Goal: Task Accomplishment & Management: Use online tool/utility

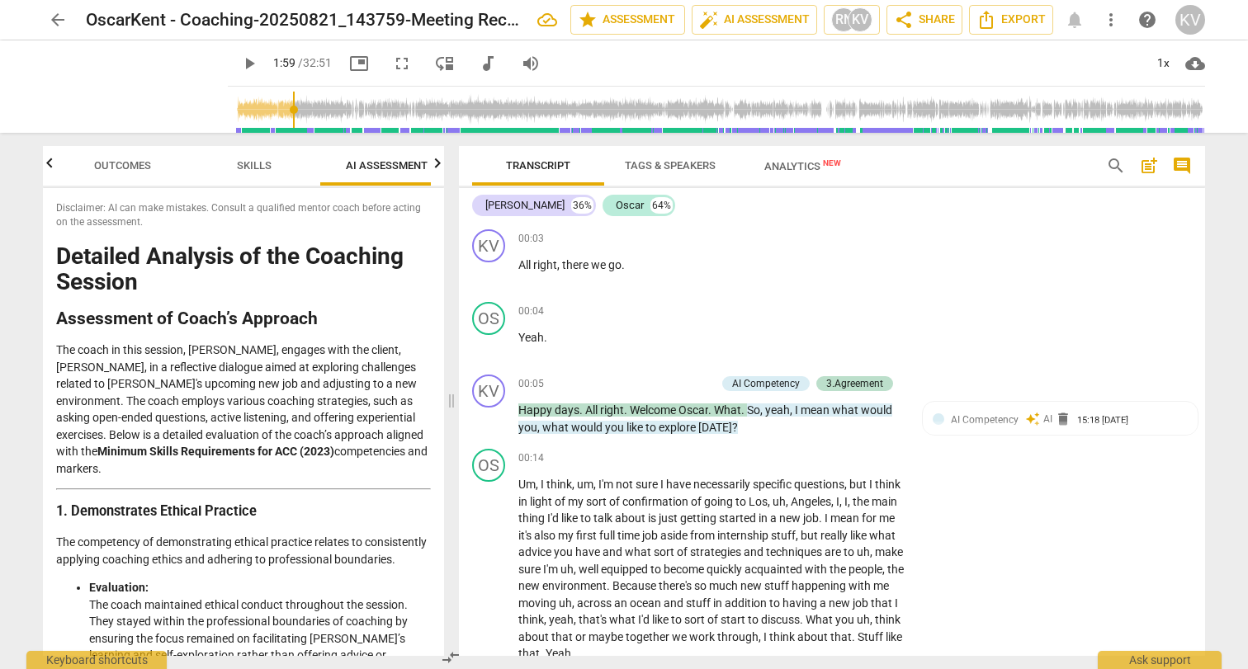
scroll to position [0, 21]
click at [997, 423] on span "AI Competency" at bounding box center [985, 420] width 68 height 12
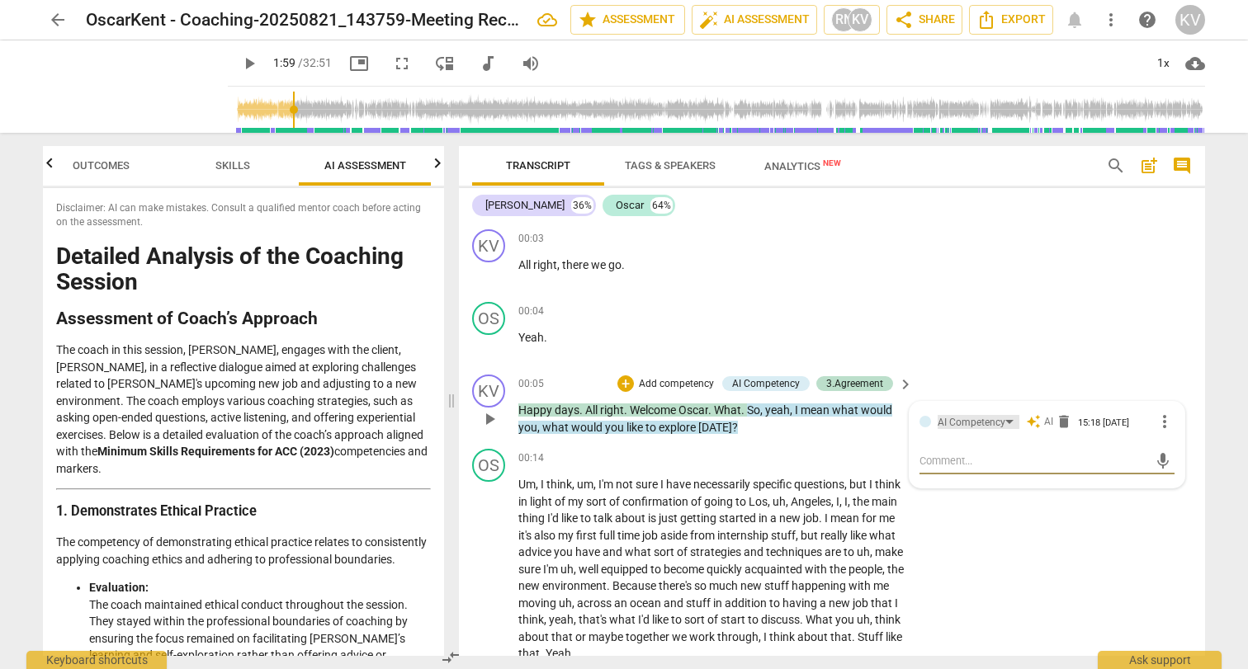
click at [1004, 422] on div "AI Competency" at bounding box center [979, 422] width 82 height 14
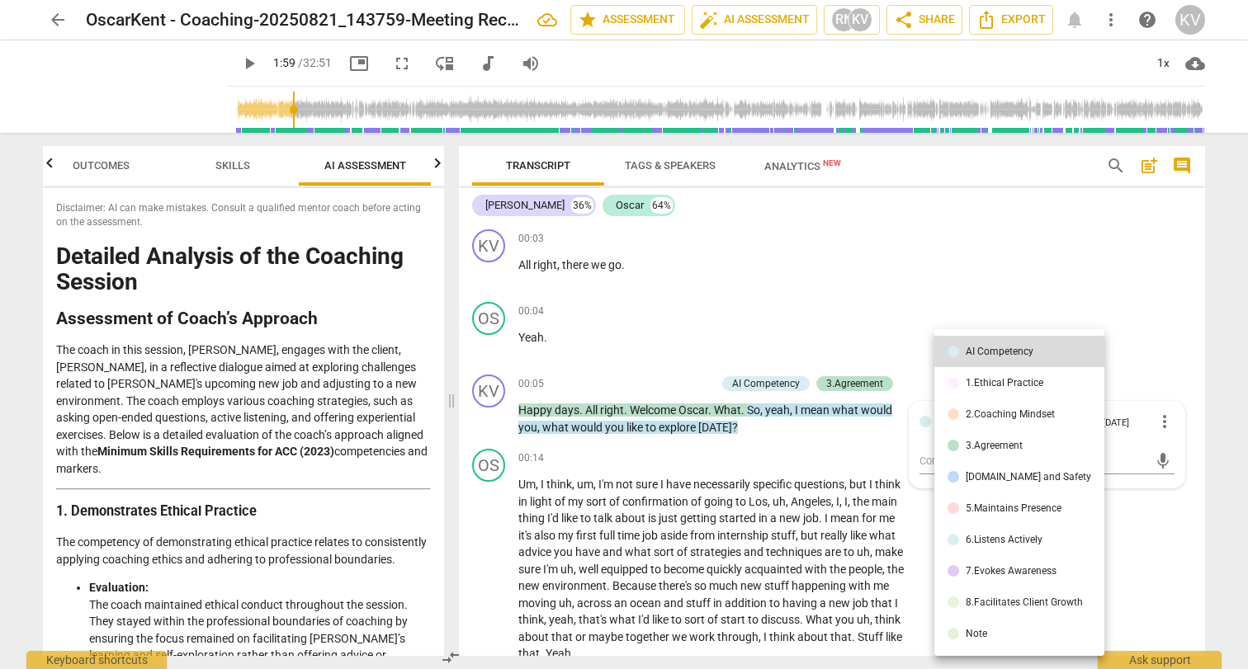
click at [844, 243] on div at bounding box center [624, 334] width 1248 height 669
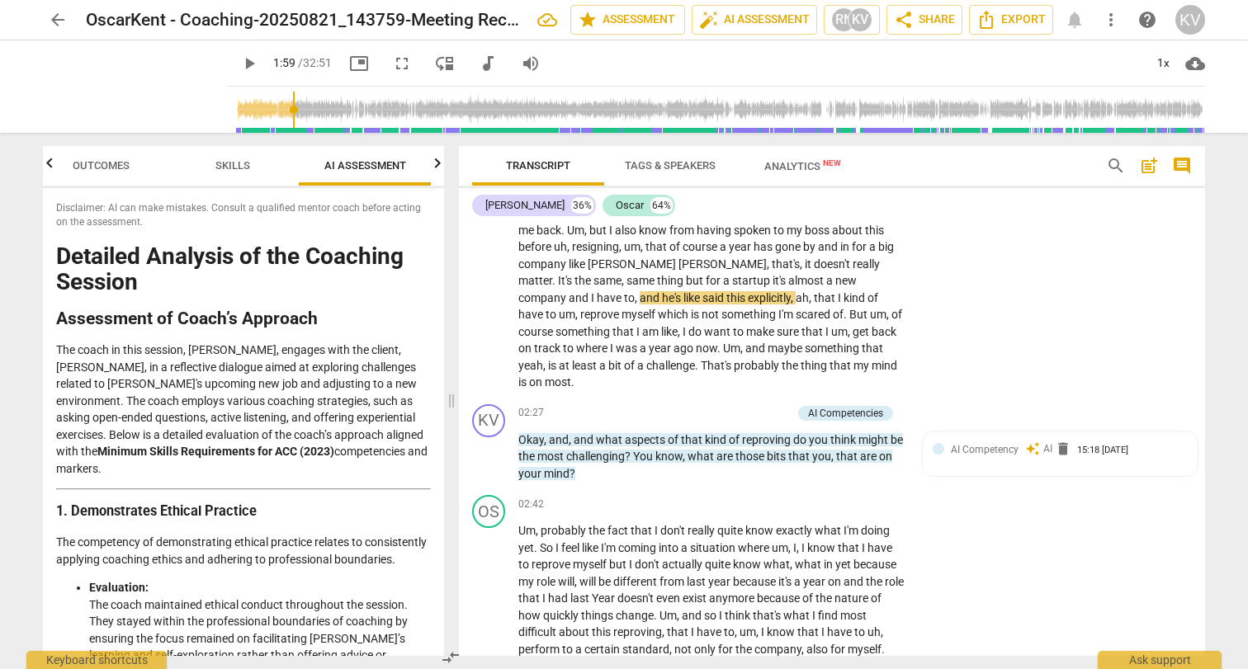
scroll to position [593, 0]
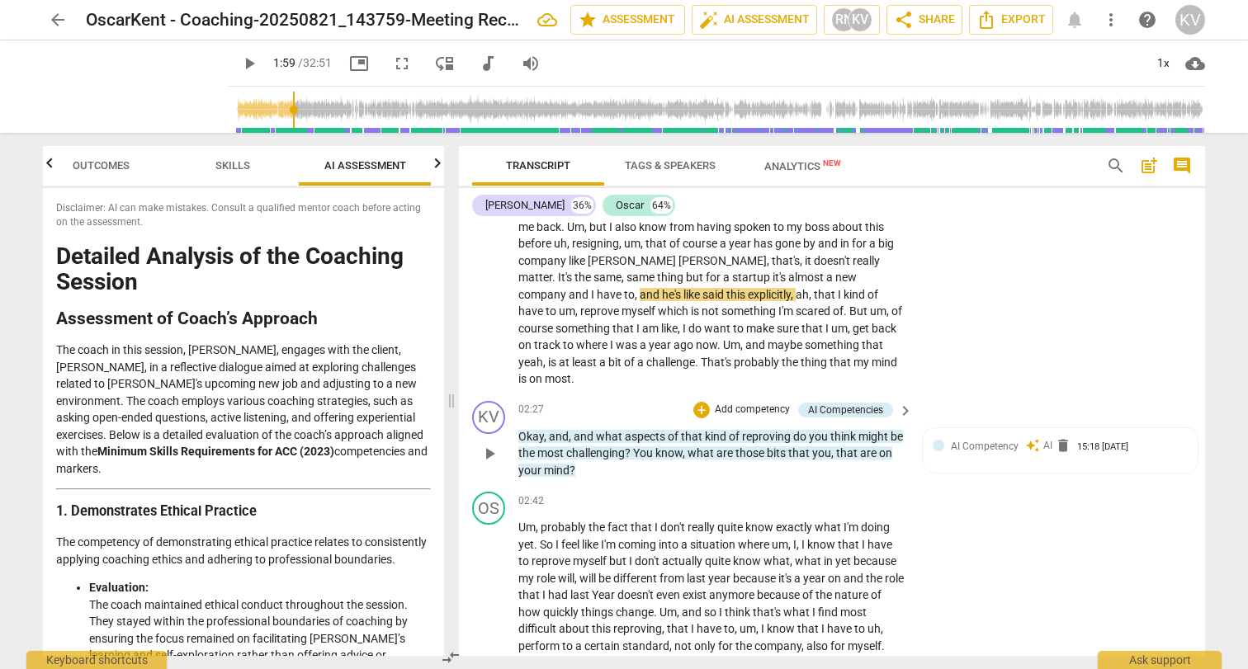
click at [906, 401] on span "keyboard_arrow_right" at bounding box center [906, 411] width 20 height 20
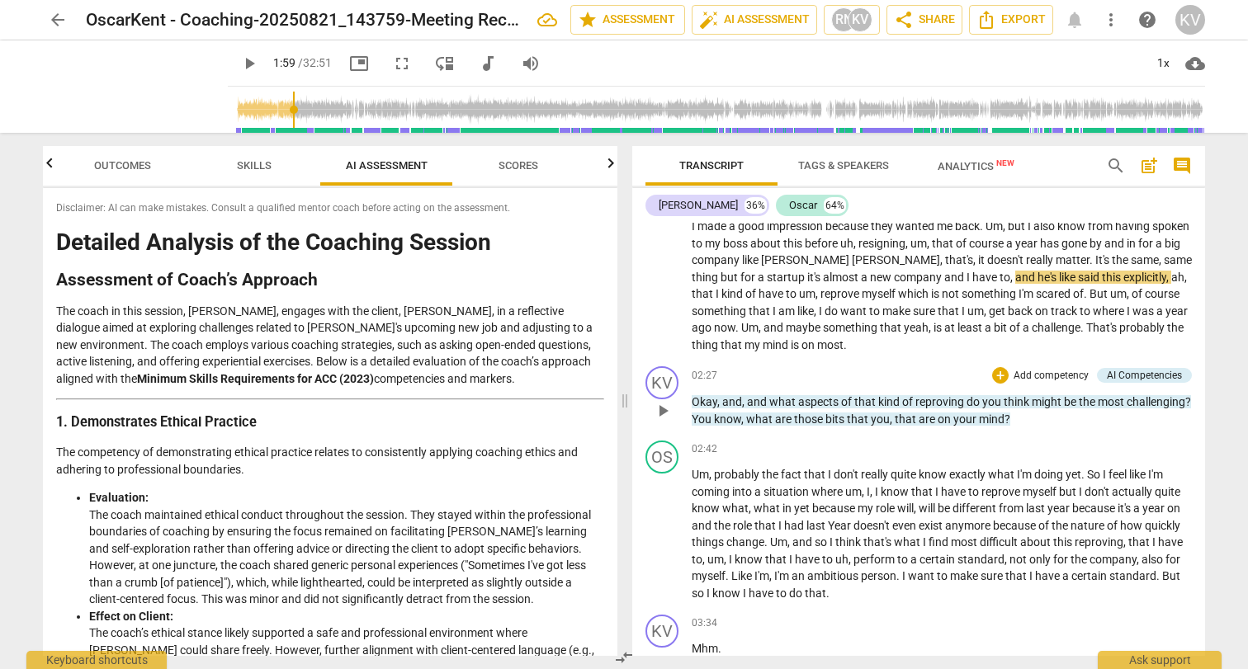
scroll to position [0, 0]
click at [658, 409] on span "play_arrow" at bounding box center [663, 411] width 20 height 20
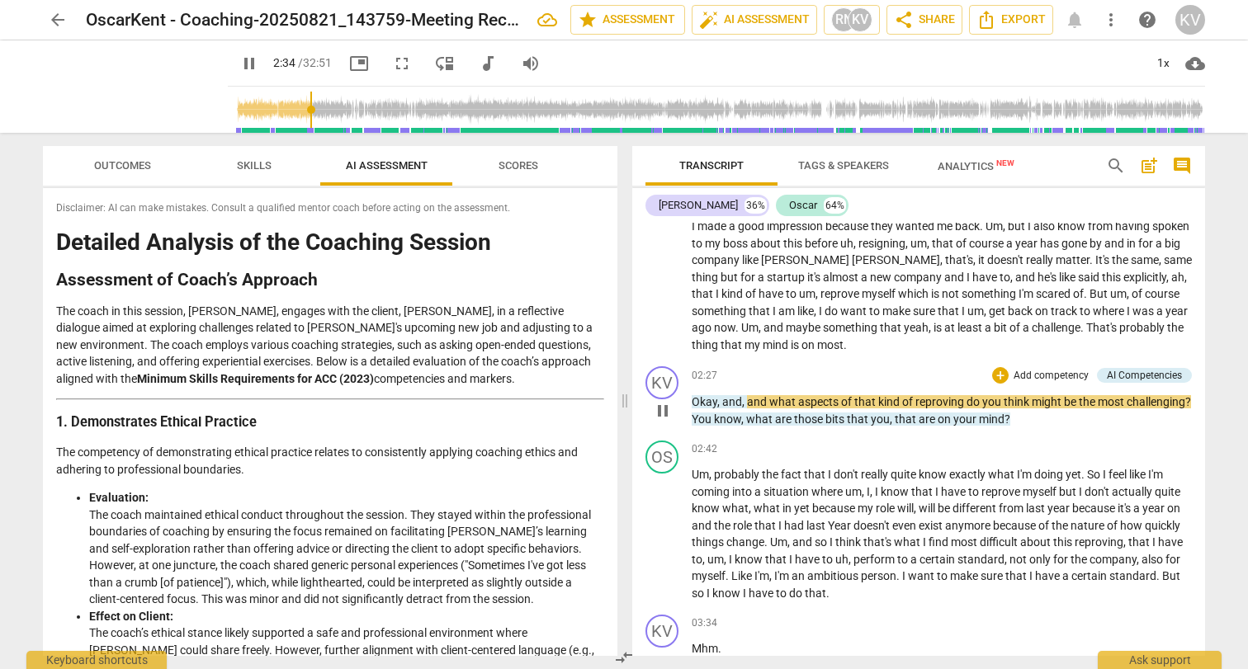
click at [662, 410] on span "pause" at bounding box center [663, 411] width 20 height 20
type input "155"
click at [1168, 371] on div "AI Competencies" at bounding box center [1144, 375] width 75 height 15
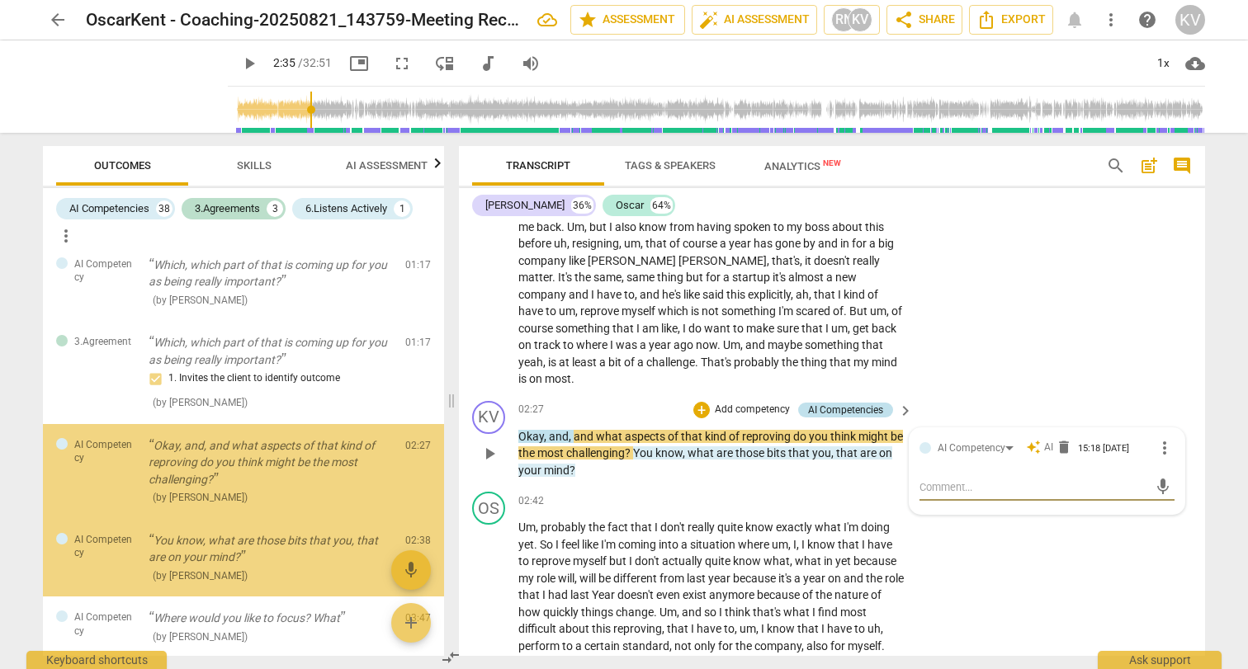
scroll to position [224, 0]
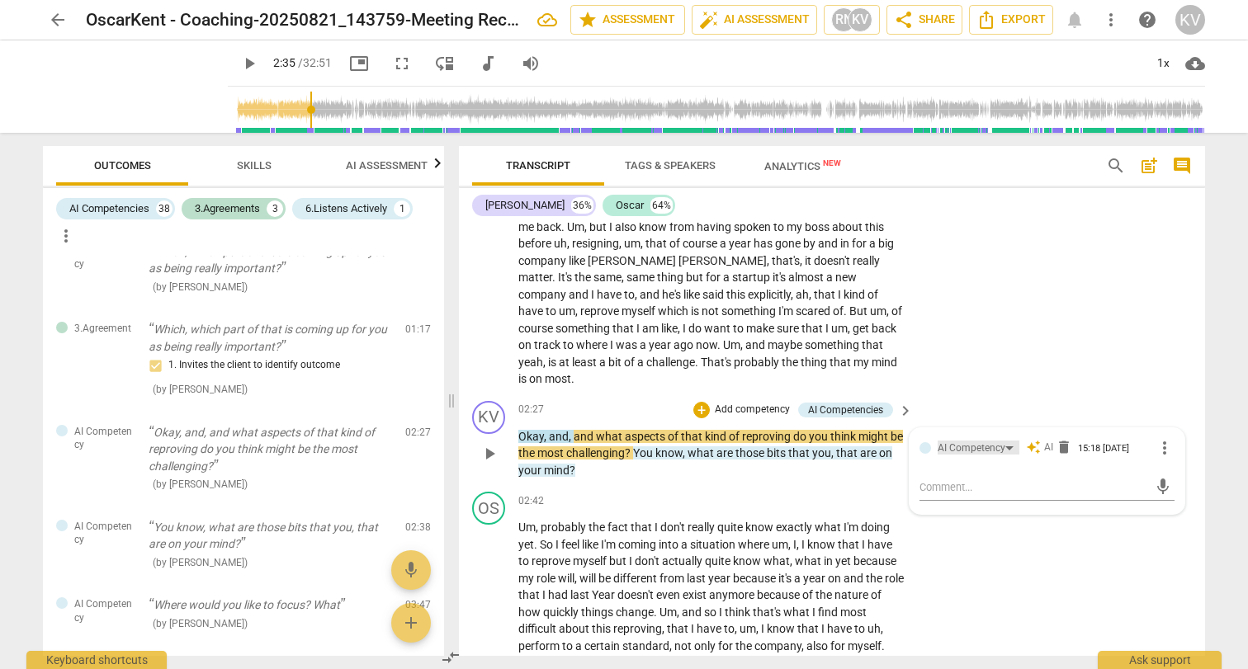
click at [1007, 441] on div "AI Competency" at bounding box center [979, 448] width 82 height 14
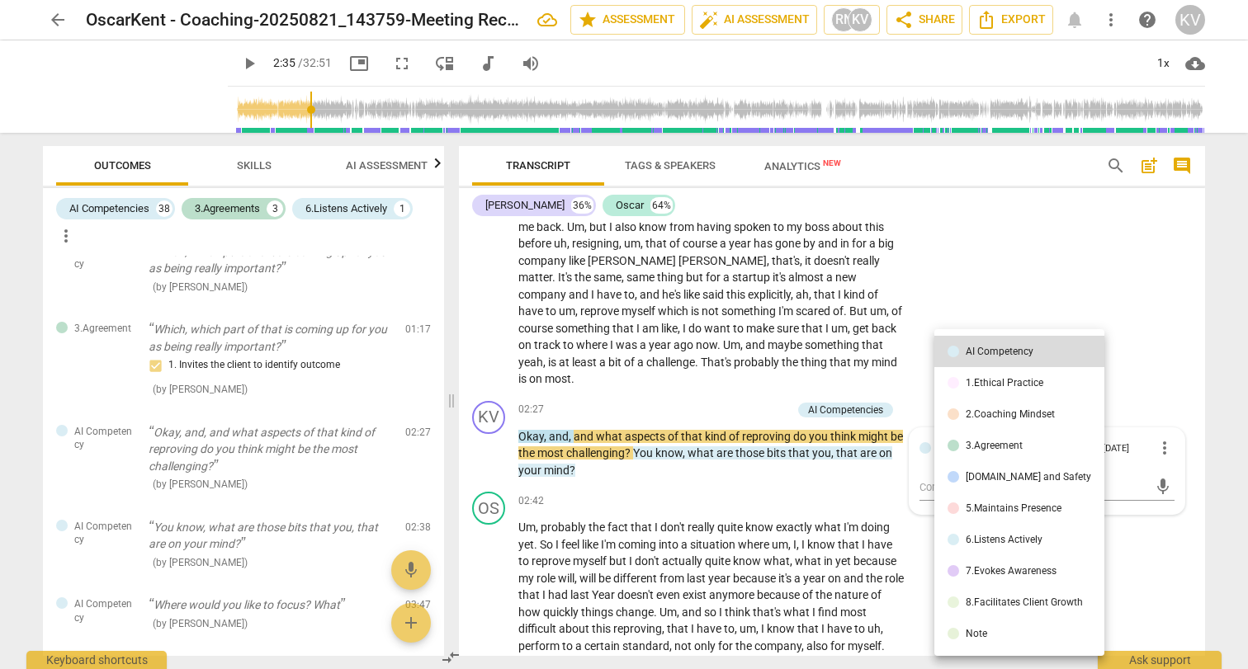
click at [1172, 333] on div at bounding box center [624, 334] width 1248 height 669
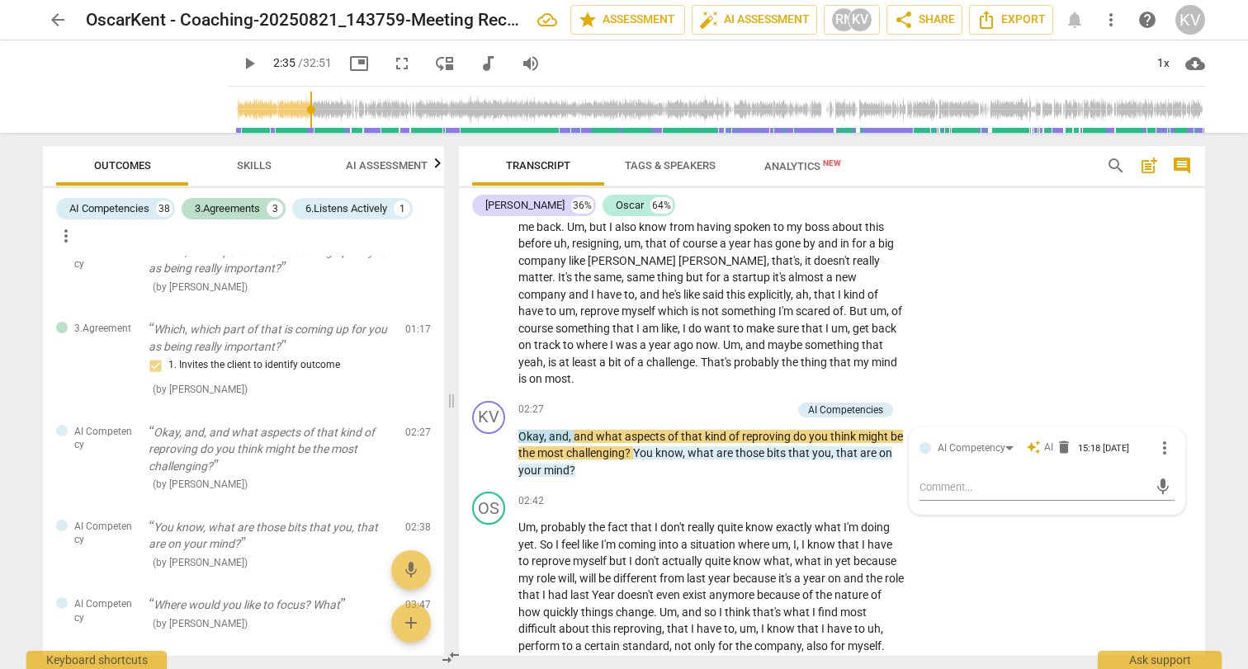
click at [1172, 333] on div "OS play_arrow pause 01:23 + Add competency keyboard_arrow_right Um , to be hone…" at bounding box center [832, 272] width 746 height 243
click at [768, 170] on span "Analytics New" at bounding box center [802, 166] width 77 height 12
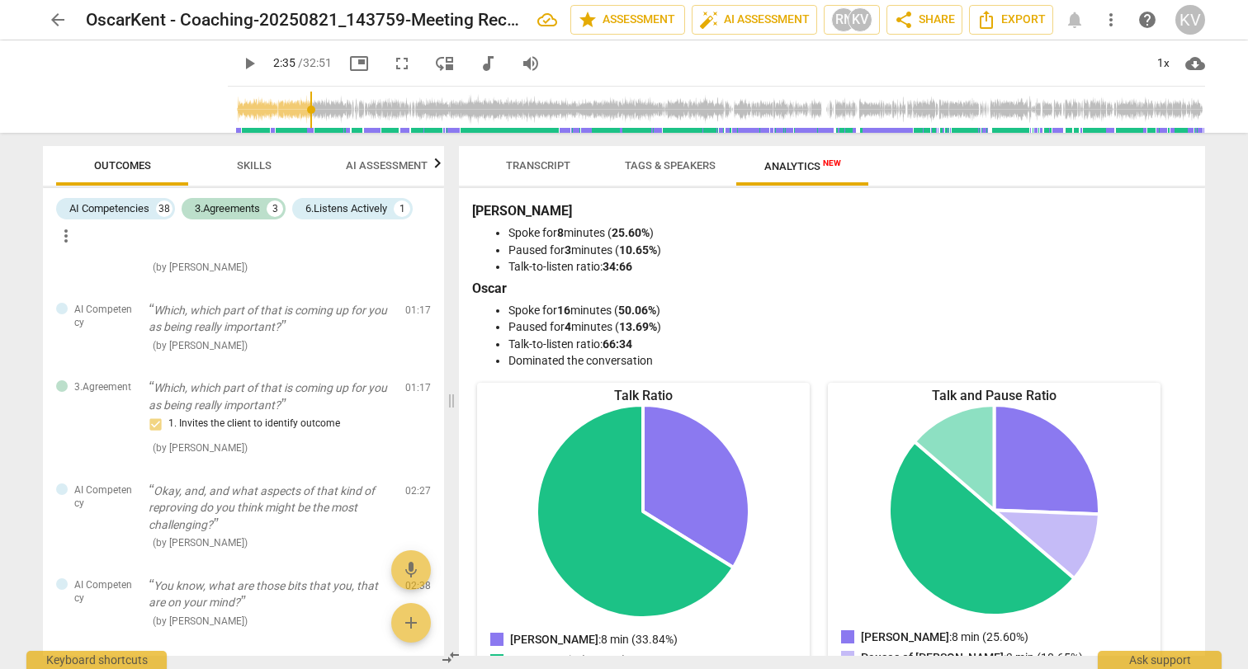
scroll to position [0, 0]
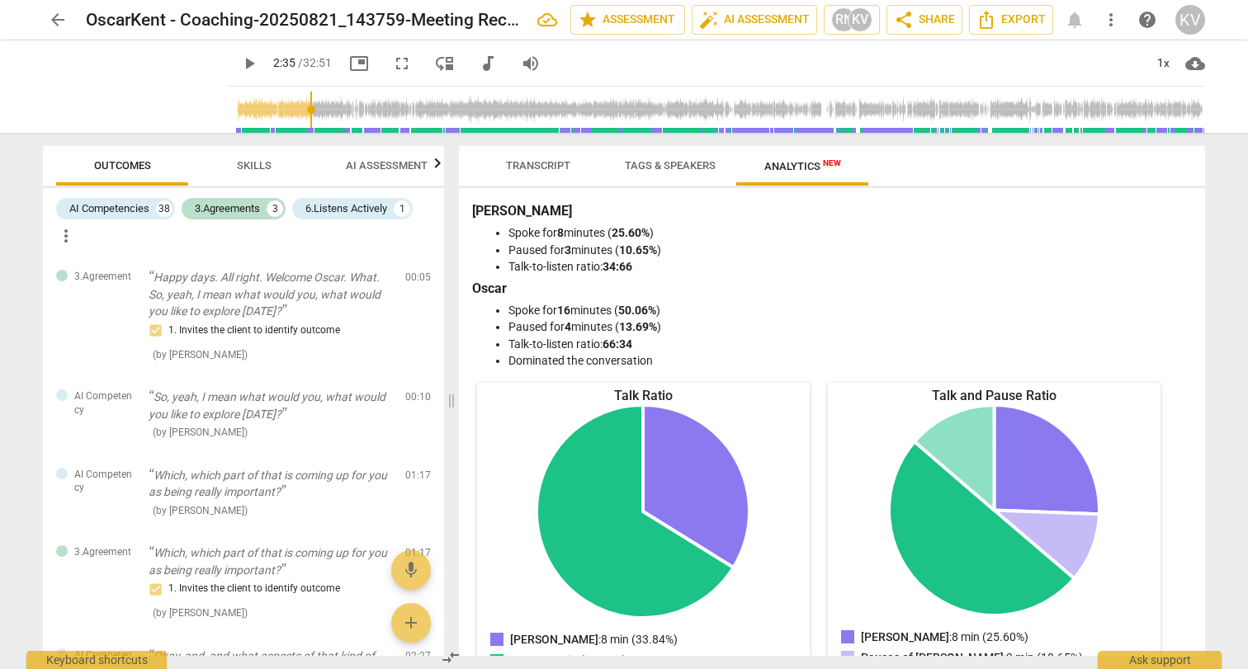
click at [392, 169] on span "AI Assessment" at bounding box center [387, 165] width 82 height 12
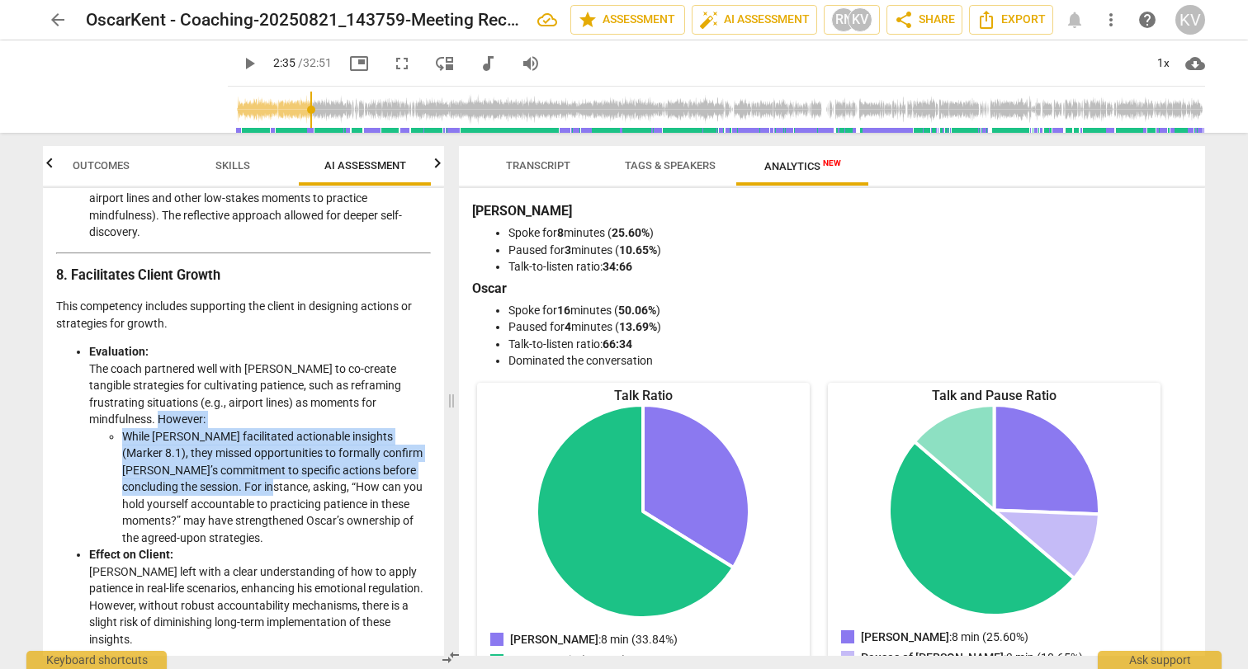
scroll to position [2961, 0]
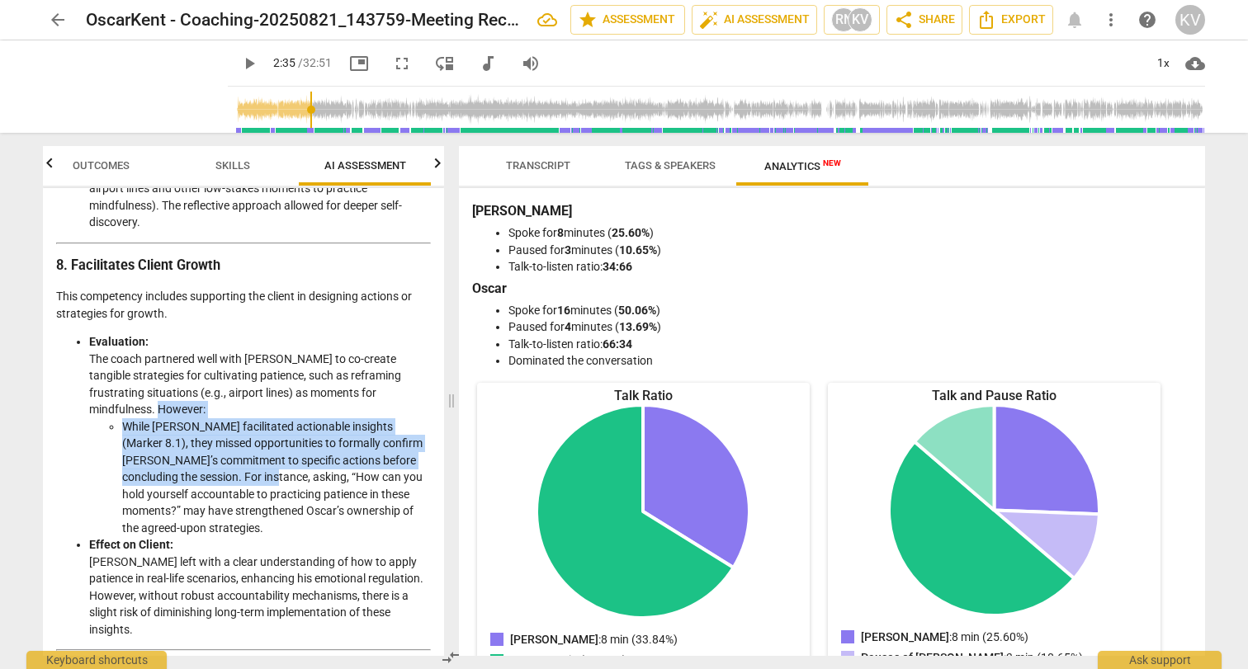
drag, startPoint x: 297, startPoint y: 274, endPoint x: 294, endPoint y: 339, distance: 65.3
click at [288, 333] on li "Evaluation: The coach partnered well with Oscar to co-create tangible strategie…" at bounding box center [260, 434] width 342 height 203
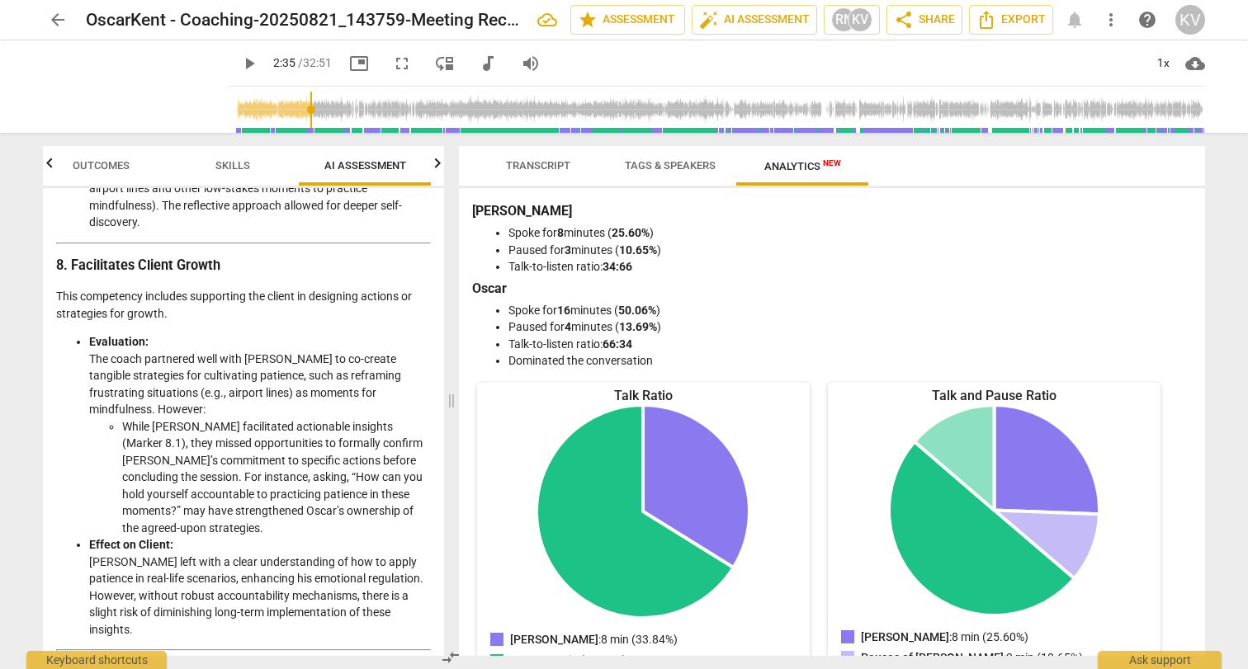
click at [297, 418] on li "While [PERSON_NAME] facilitated actionable insights (Marker 8.1), they missed o…" at bounding box center [276, 477] width 309 height 119
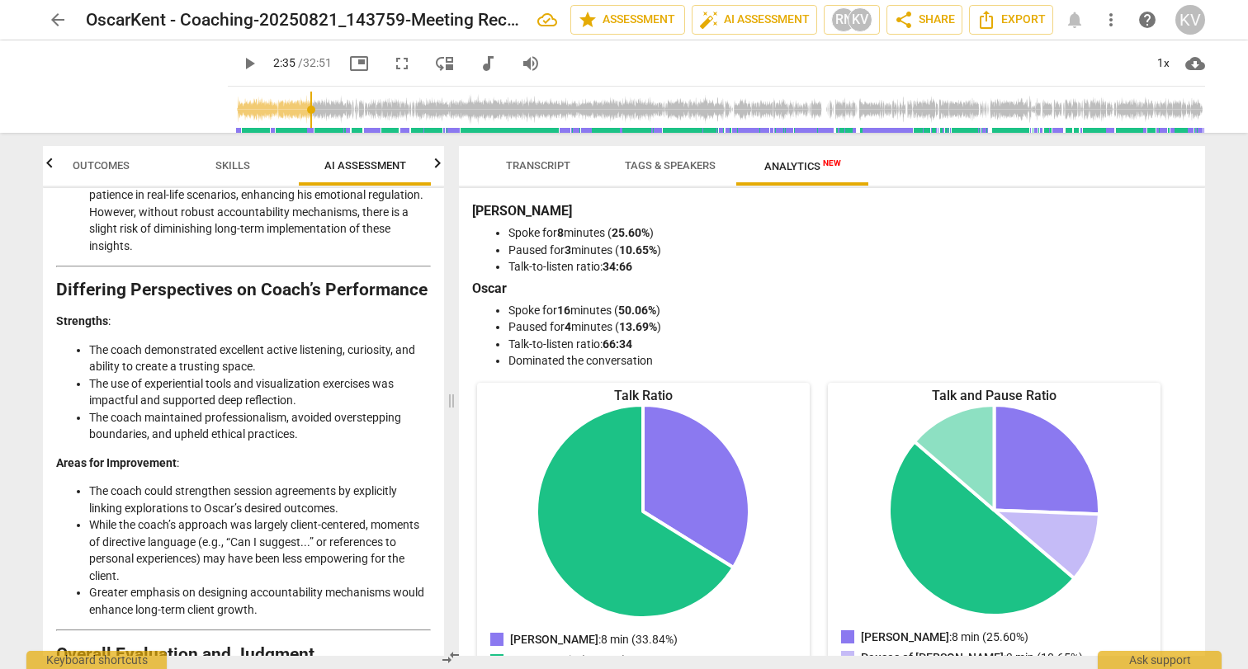
scroll to position [3345, 0]
click at [54, 17] on span "arrow_back" at bounding box center [58, 20] width 20 height 20
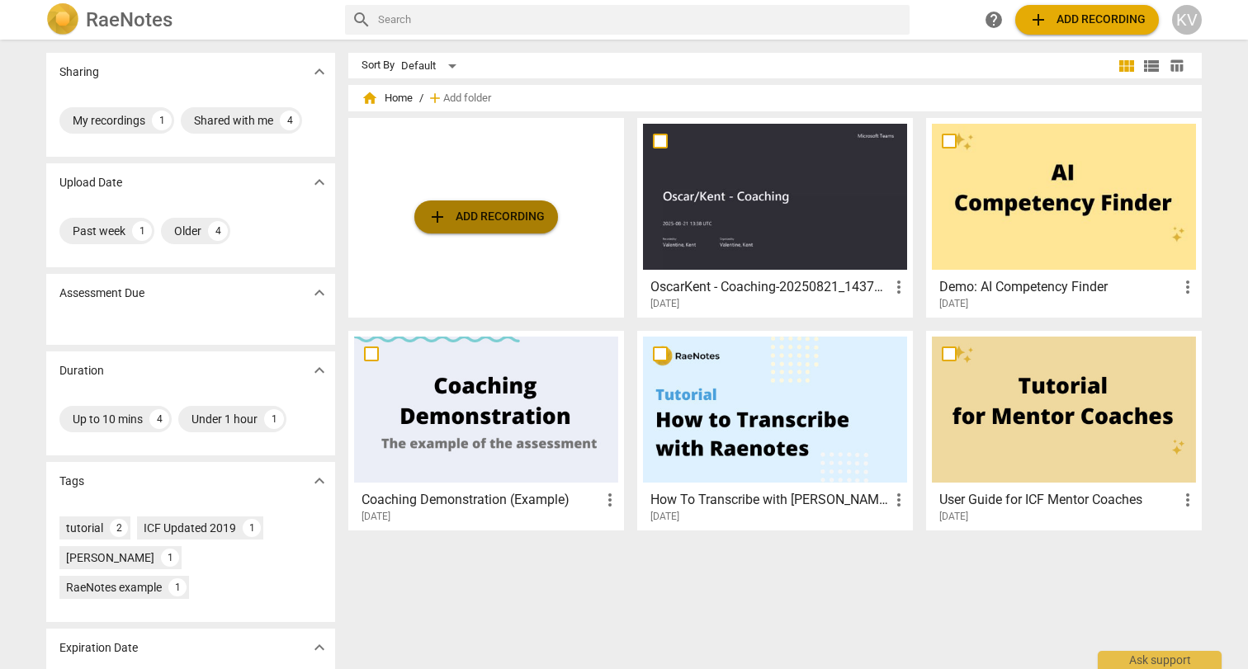
click at [460, 212] on span "add Add recording" at bounding box center [486, 217] width 117 height 20
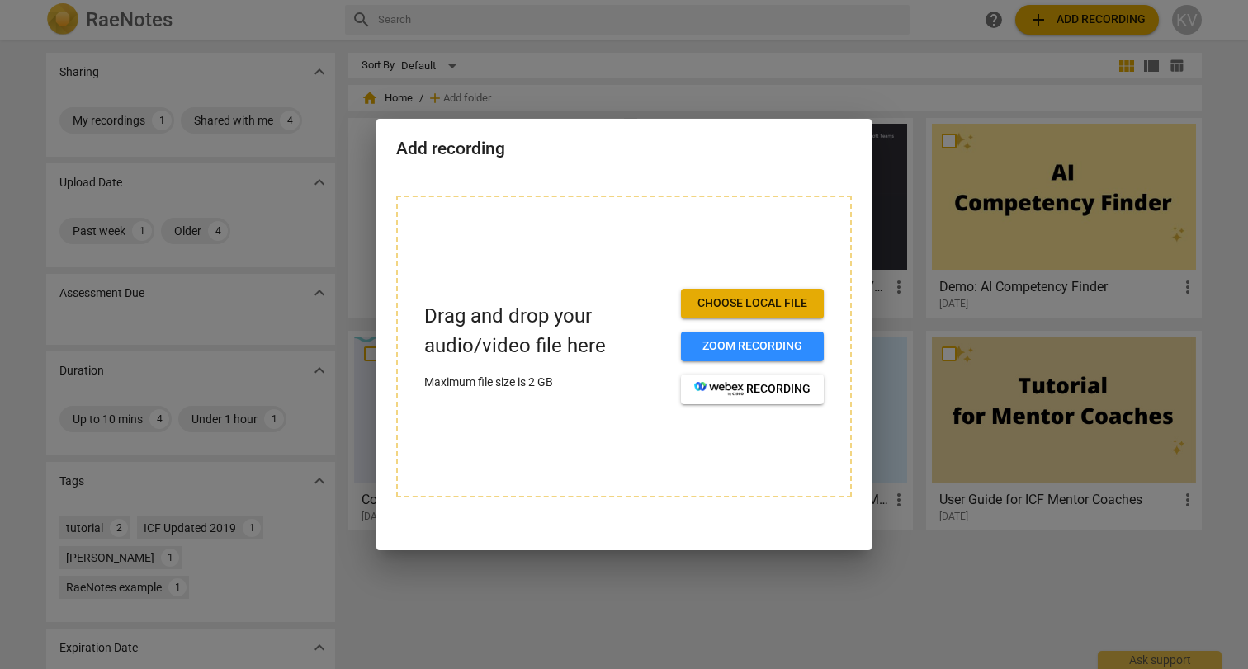
click at [730, 302] on span "Choose local file" at bounding box center [752, 303] width 116 height 17
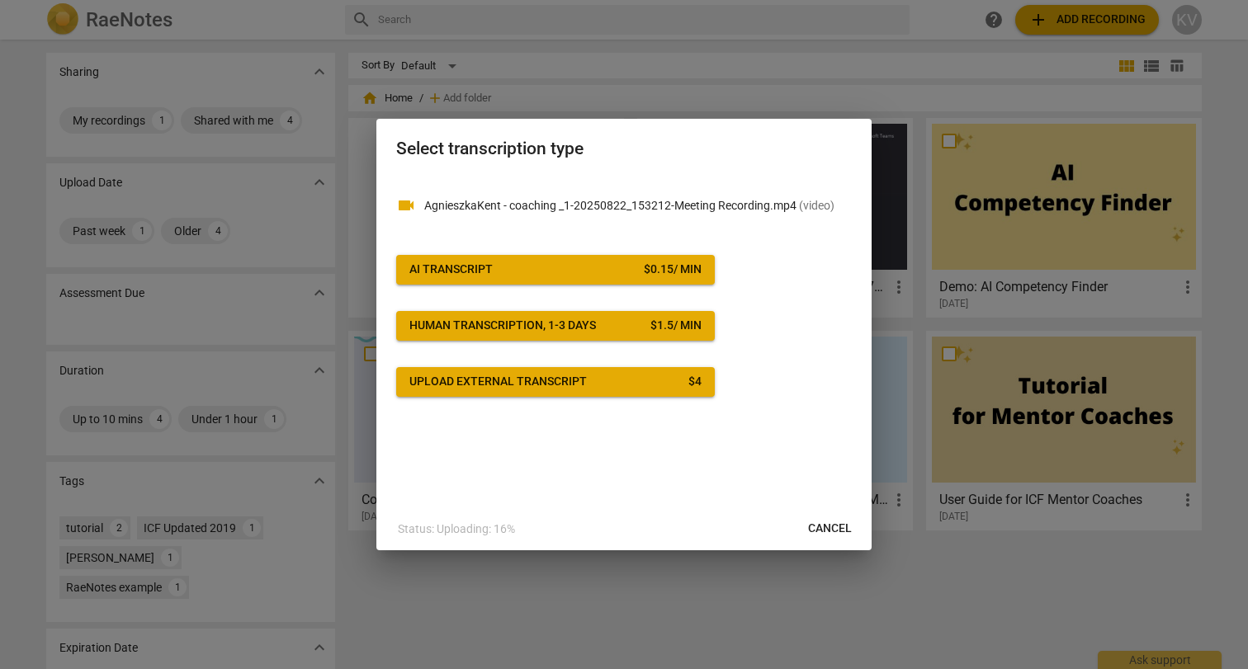
click at [537, 267] on span "AI Transcript $ 0.15 / min" at bounding box center [555, 270] width 292 height 17
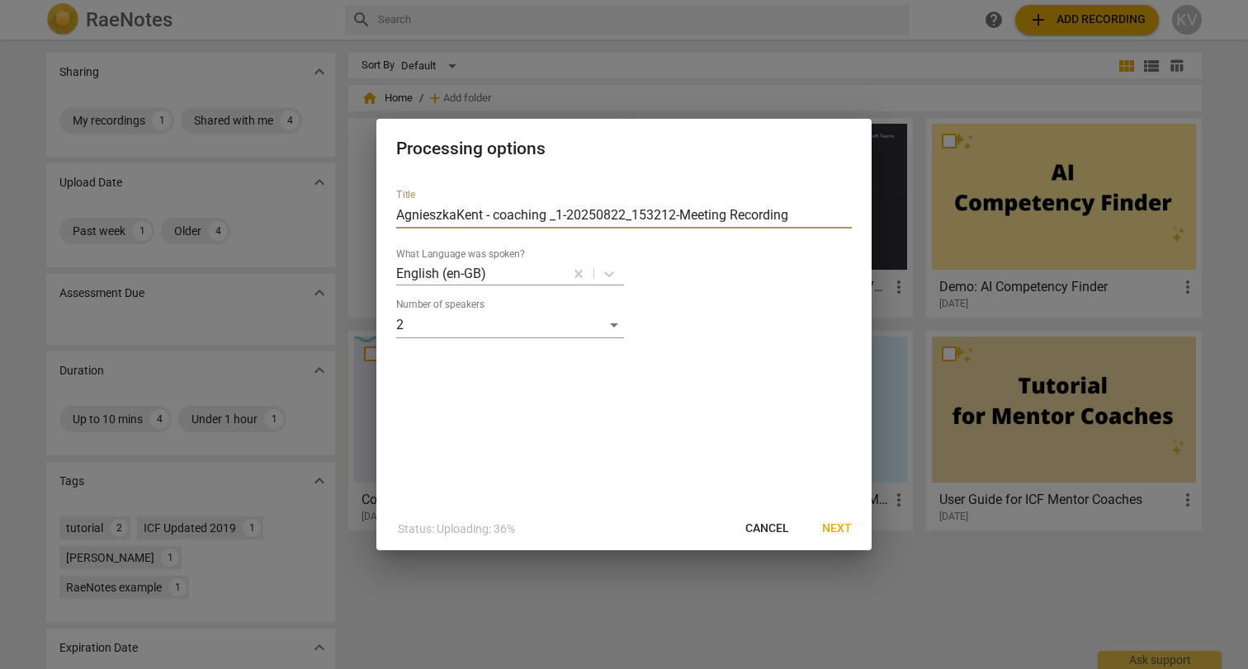
click at [459, 216] on input "AgnieszkaKent - coaching _1-20250822_153212-Meeting Recording" at bounding box center [624, 215] width 456 height 26
drag, startPoint x: 635, startPoint y: 213, endPoint x: 862, endPoint y: 236, distance: 229.0
click at [862, 235] on div "Title [PERSON_NAME]/[PERSON_NAME] - coaching _1-20250822_153212-Meeting Recordi…" at bounding box center [623, 342] width 495 height 332
drag, startPoint x: 499, startPoint y: 216, endPoint x: 565, endPoint y: 219, distance: 65.3
click at [566, 219] on input "[PERSON_NAME]/[PERSON_NAME] - coaching _1-20250822" at bounding box center [624, 215] width 456 height 26
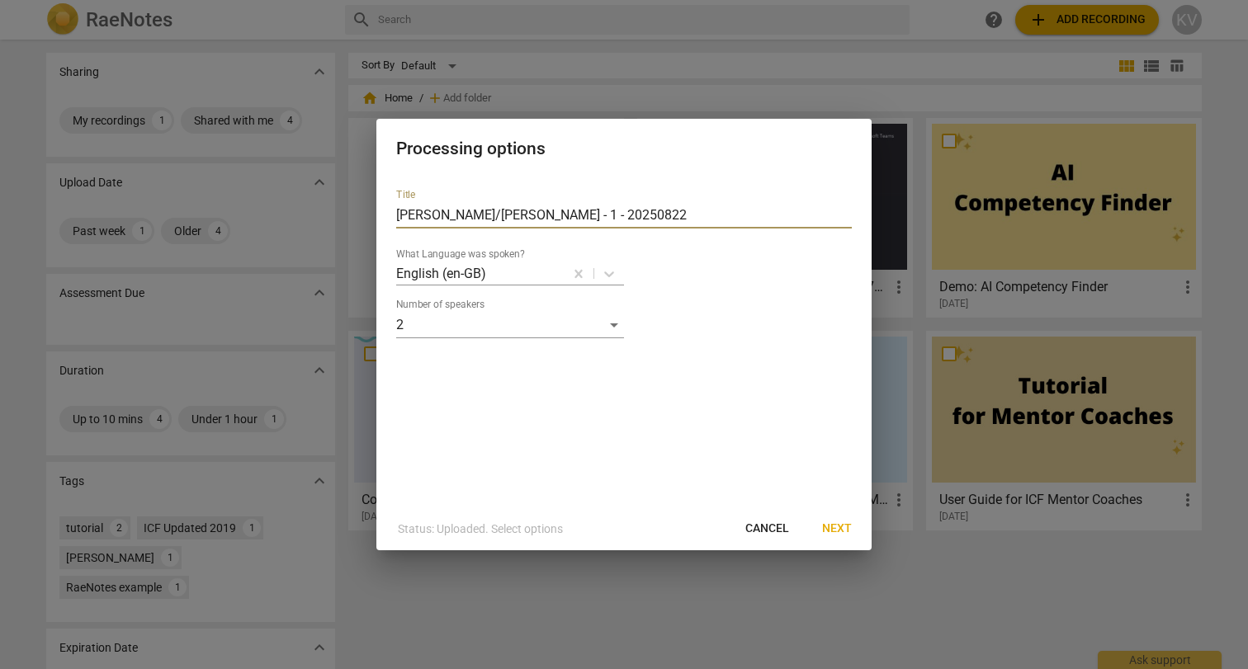
type input "[PERSON_NAME]/[PERSON_NAME] - 1 - 20250822"
click at [835, 525] on span "Next" at bounding box center [837, 529] width 30 height 17
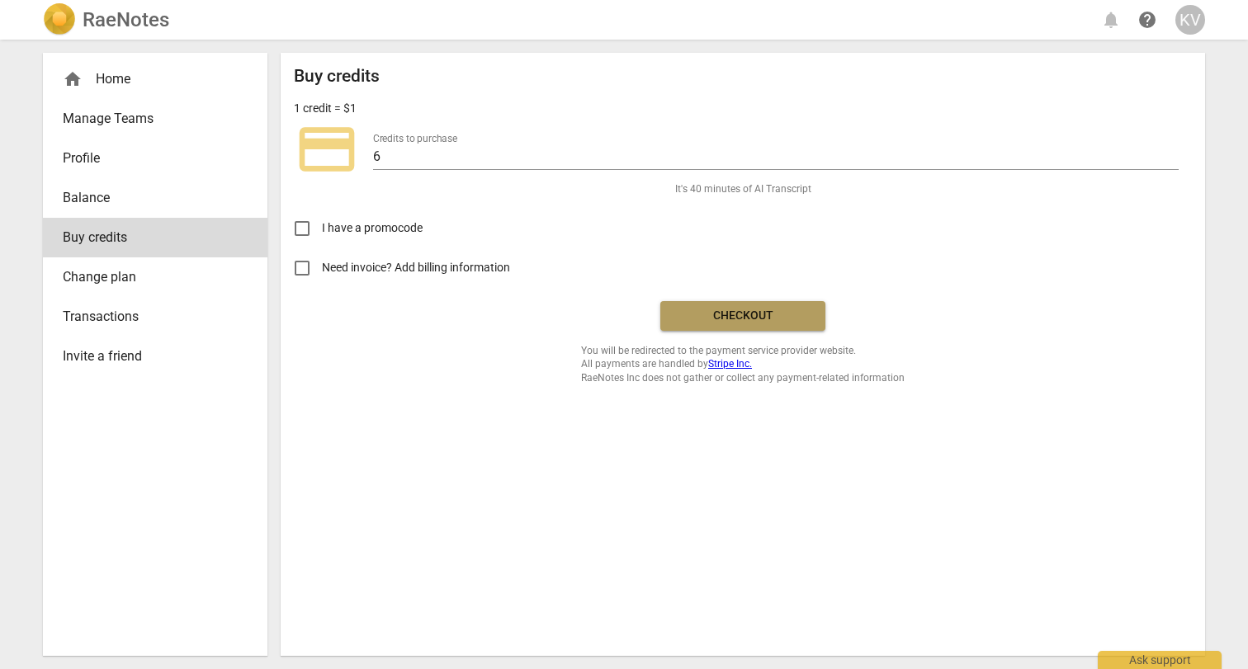
click at [727, 324] on button "Checkout" at bounding box center [742, 316] width 165 height 30
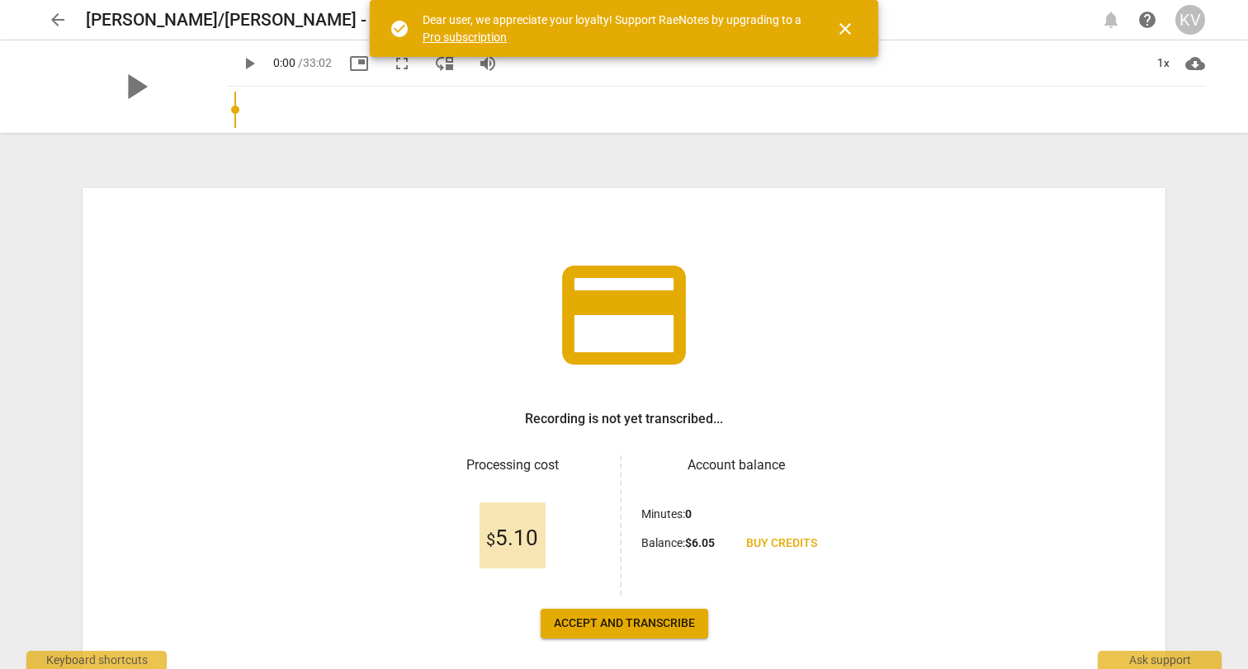
scroll to position [75, 0]
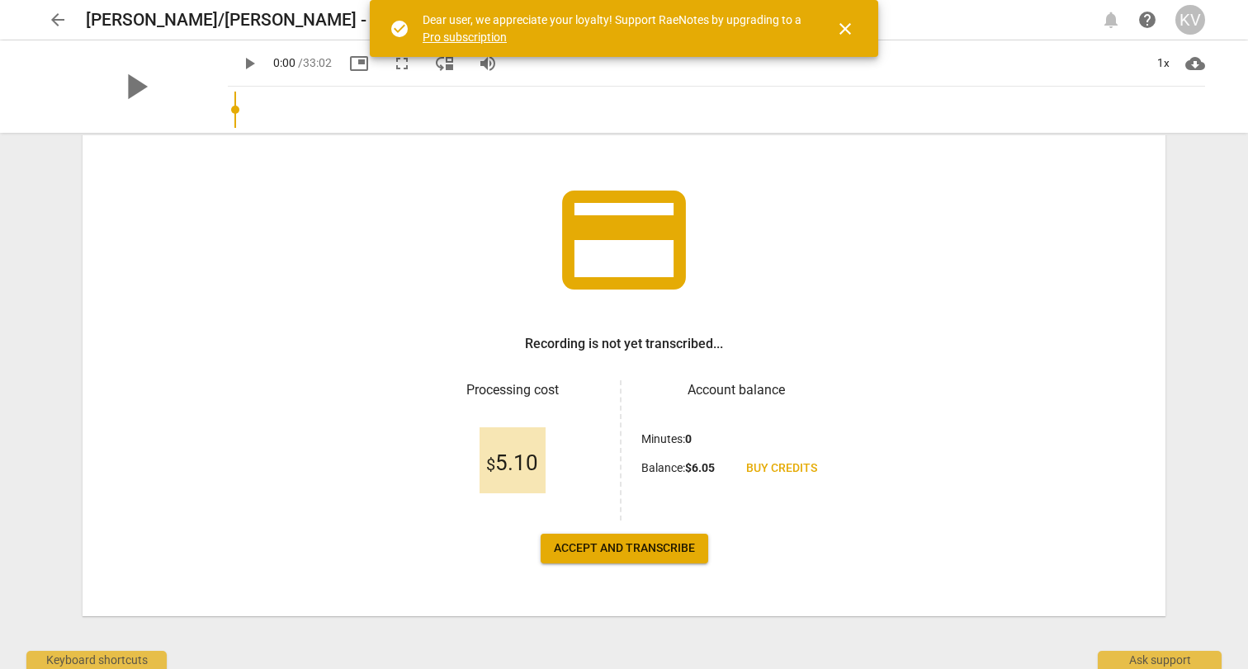
click at [630, 547] on span "Accept and transcribe" at bounding box center [624, 549] width 141 height 17
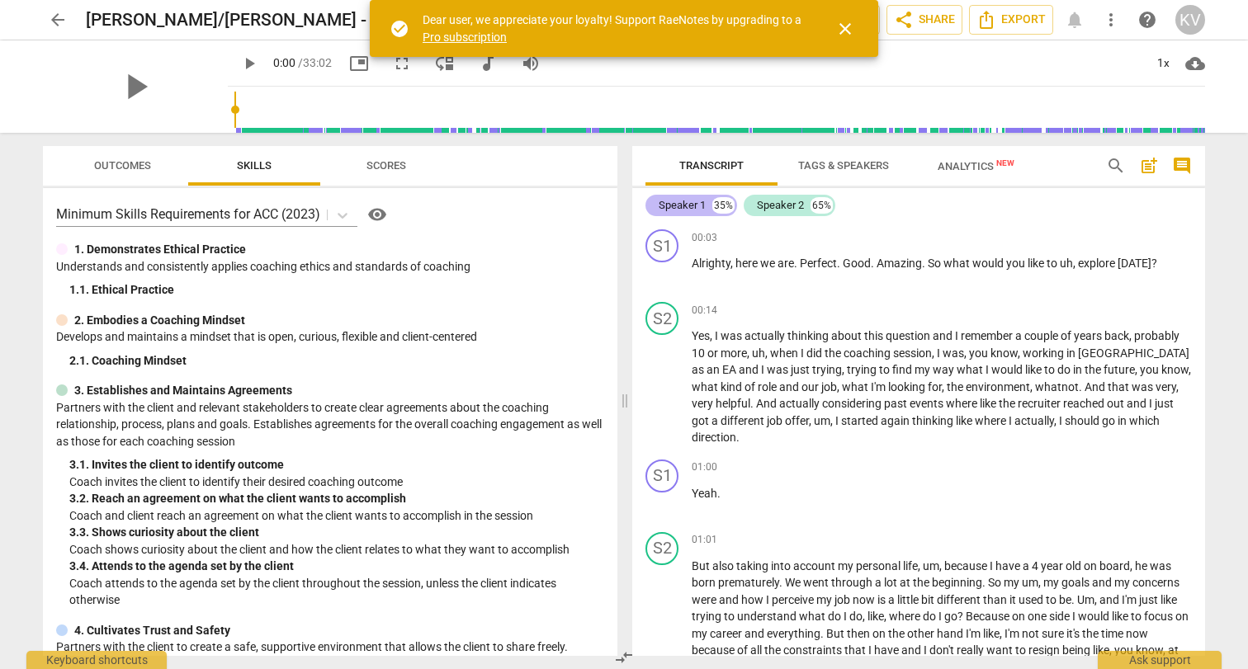
click at [696, 207] on div "Speaker 1" at bounding box center [682, 205] width 47 height 17
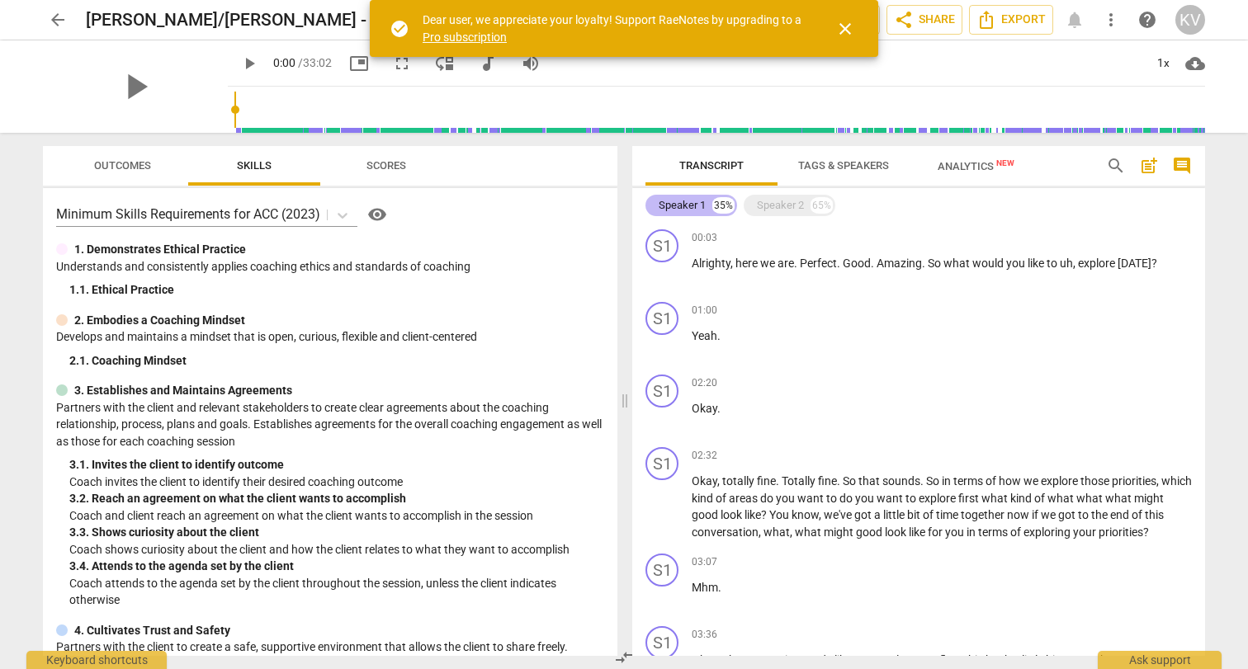
click at [696, 207] on div "Speaker 1" at bounding box center [682, 205] width 47 height 17
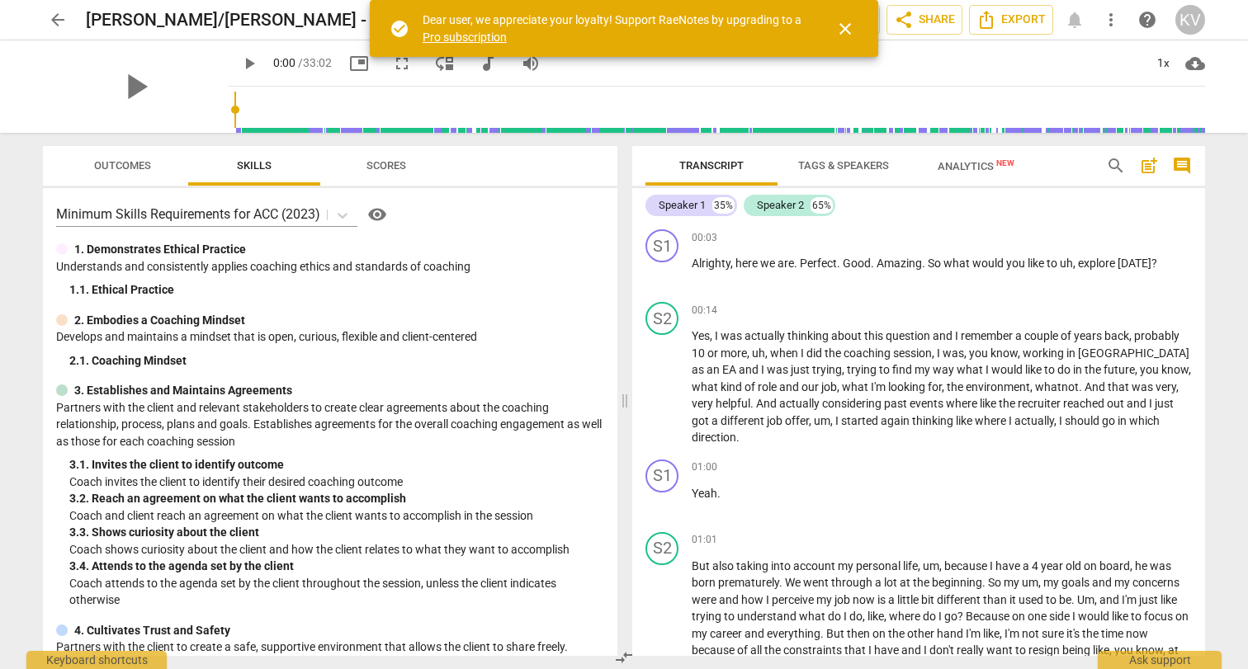
click at [848, 168] on span "Tags & Speakers" at bounding box center [843, 165] width 91 height 12
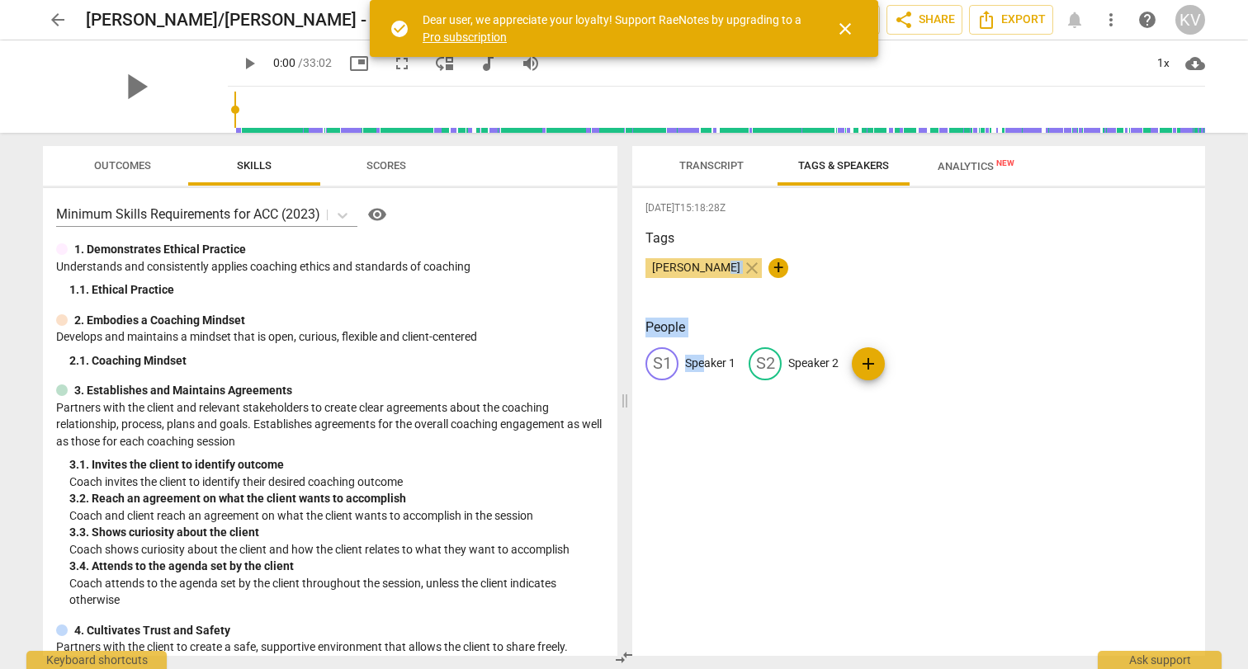
drag, startPoint x: 709, startPoint y: 266, endPoint x: 702, endPoint y: 357, distance: 91.0
click at [702, 357] on div "2025-08-22T15:18:28Z Tags Kent Valentine close + People S1 Speaker 1 S2 Speaker…" at bounding box center [918, 422] width 573 height 468
click at [702, 357] on p "Speaker 1" at bounding box center [710, 363] width 50 height 17
click at [713, 159] on span "Transcript" at bounding box center [711, 165] width 64 height 12
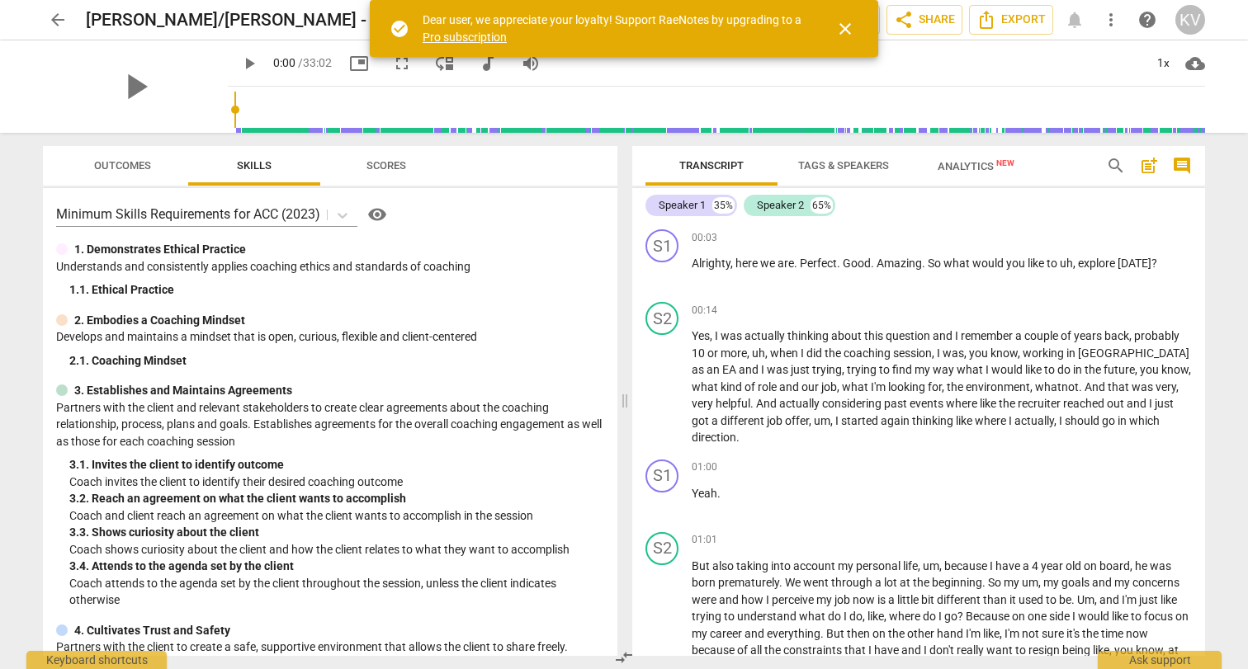
click at [824, 163] on span "Tags & Speakers" at bounding box center [843, 165] width 91 height 12
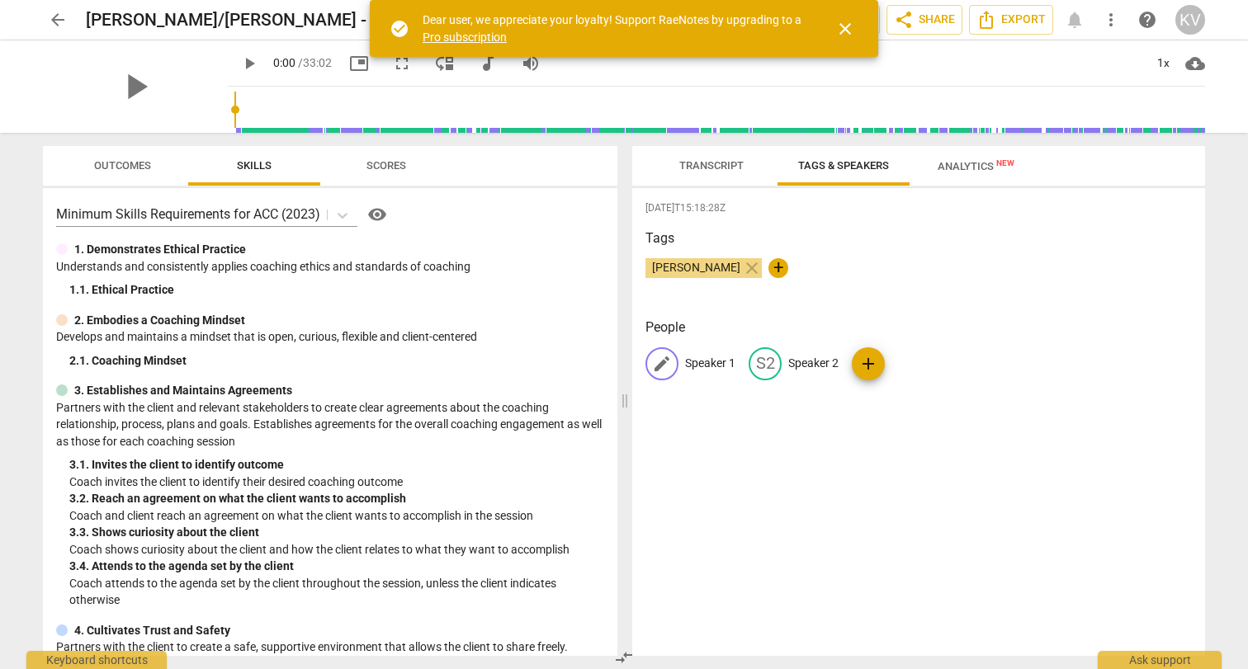
click at [710, 366] on p "Speaker 1" at bounding box center [710, 363] width 50 height 17
type input "[PERSON_NAME]"
click at [902, 361] on p "Speaker 2" at bounding box center [921, 363] width 50 height 17
type input "Agnieszka"
click at [1026, 473] on div "2025-08-22T15:18:28Z Tags Kent Valentine close + People KV Kent Valentine edit …" at bounding box center [918, 422] width 573 height 468
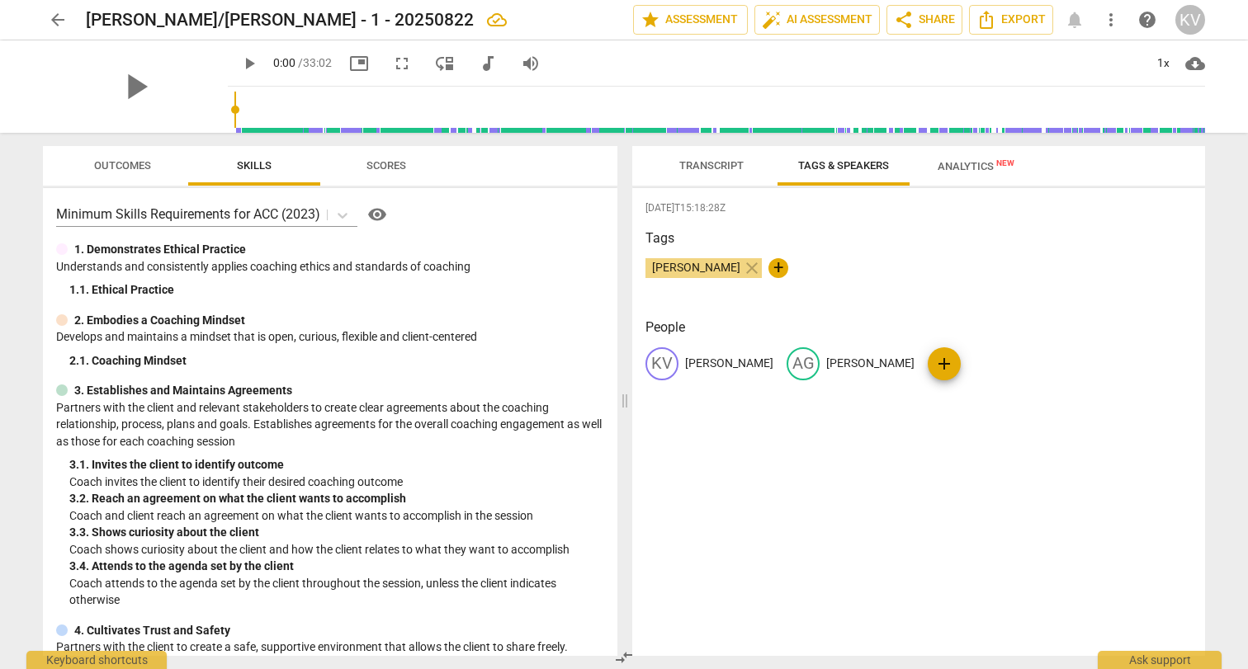
click at [971, 173] on span "Analytics New" at bounding box center [976, 166] width 116 height 25
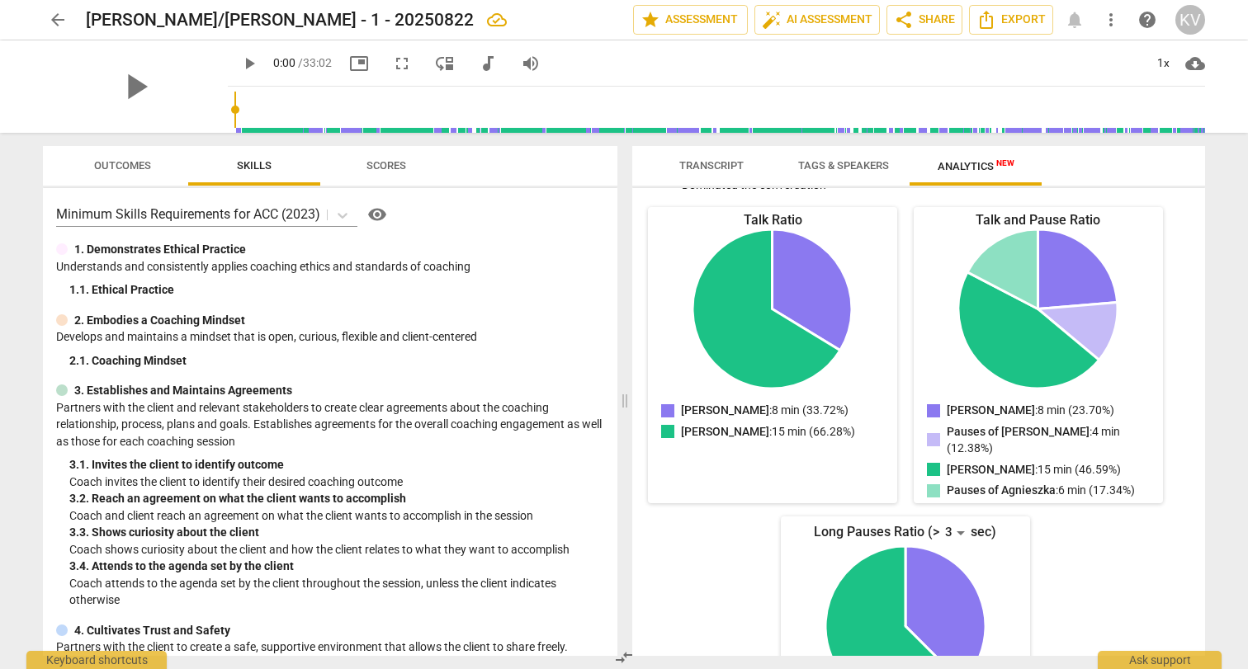
scroll to position [0, 0]
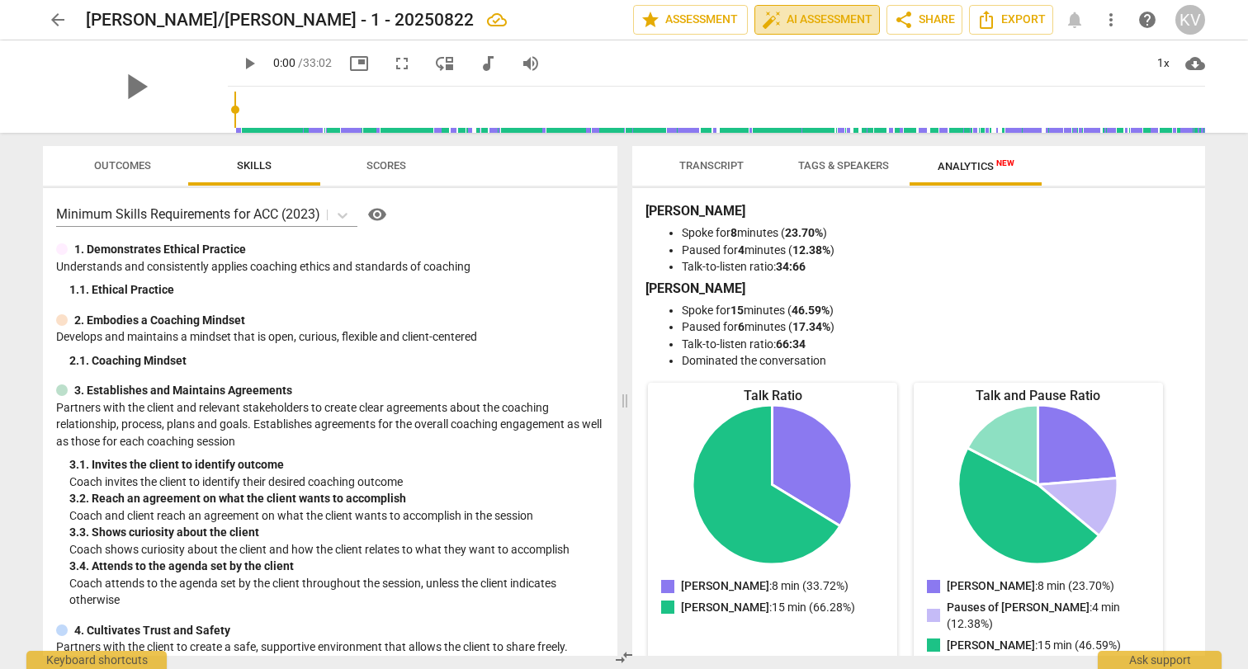
click at [803, 25] on span "auto_fix_high AI Assessment" at bounding box center [817, 20] width 111 height 20
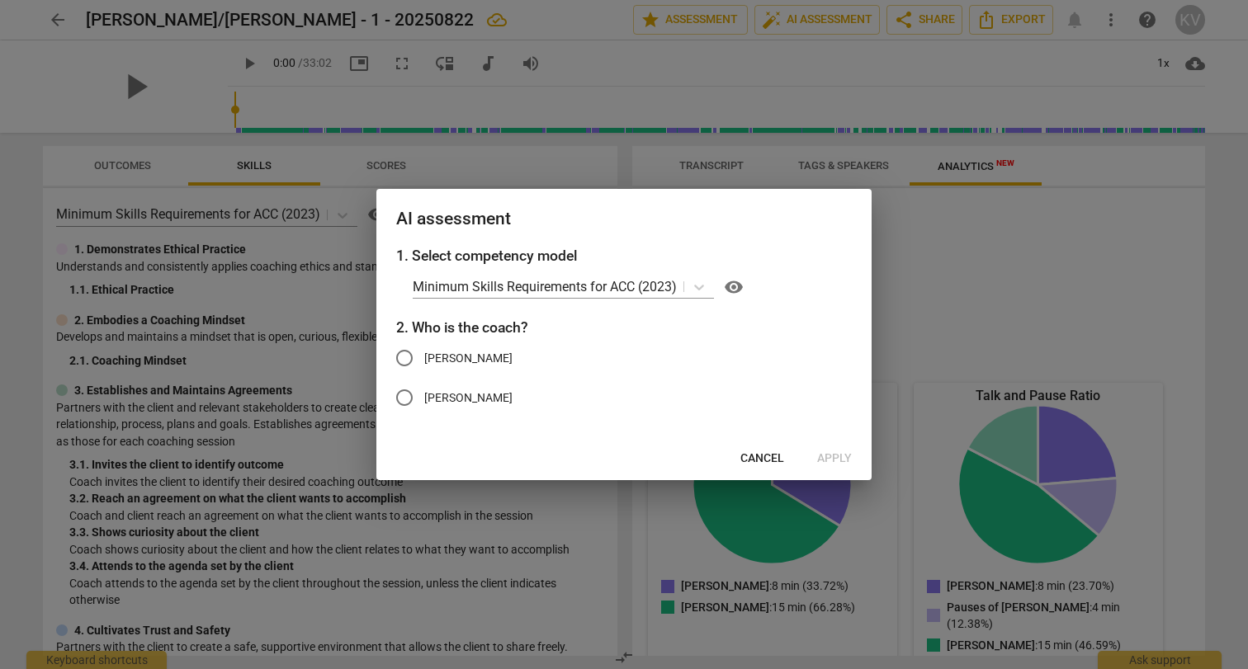
click at [404, 362] on input "[PERSON_NAME]" at bounding box center [405, 358] width 40 height 40
radio input "true"
click at [831, 460] on span "Apply" at bounding box center [834, 459] width 35 height 17
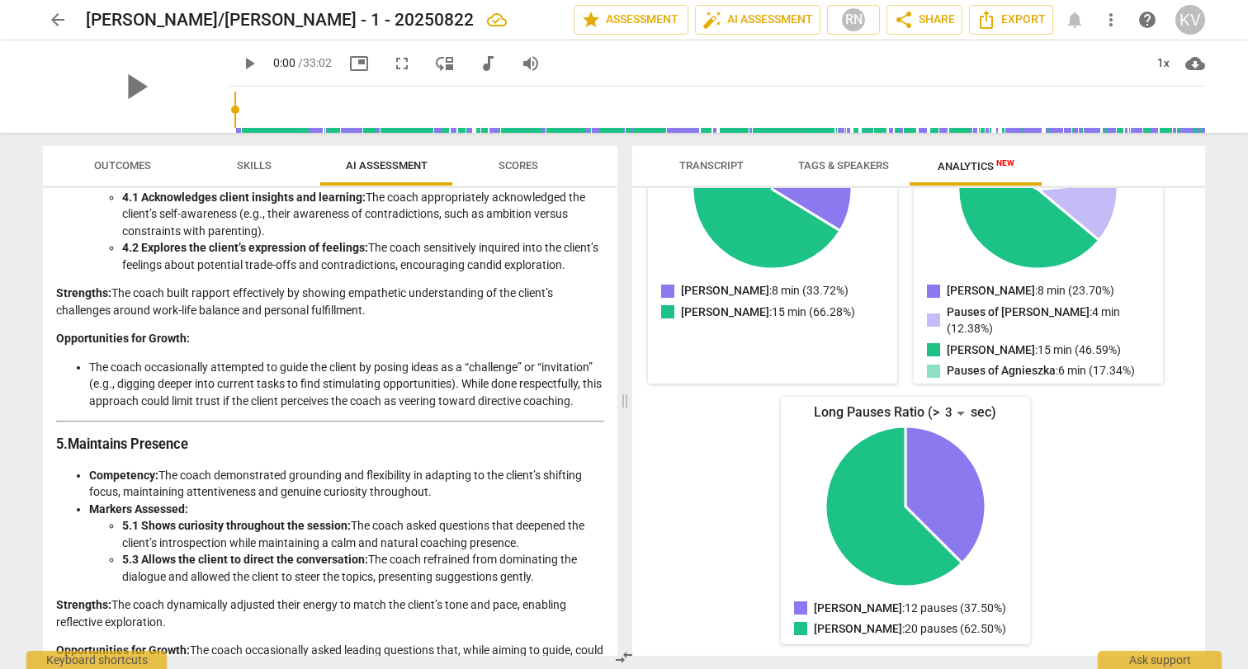
scroll to position [1412, 0]
click at [723, 165] on span "Transcript" at bounding box center [711, 165] width 64 height 12
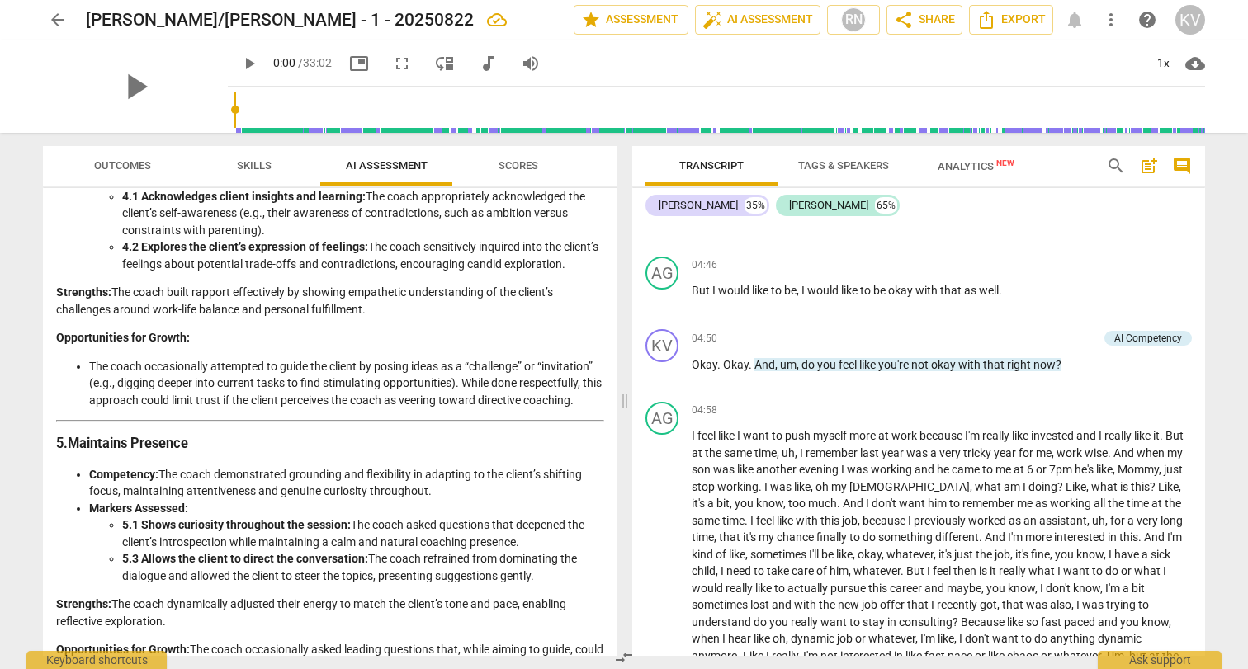
scroll to position [1565, 0]
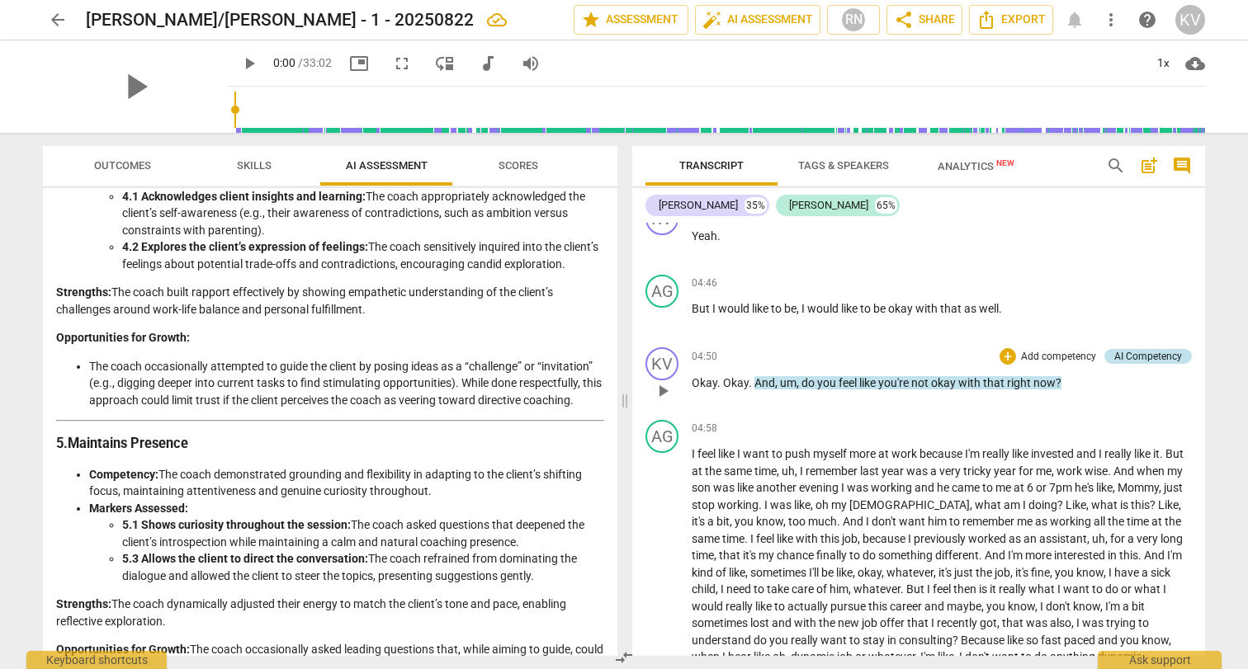
click at [1127, 349] on div "AI Competency" at bounding box center [1148, 356] width 68 height 15
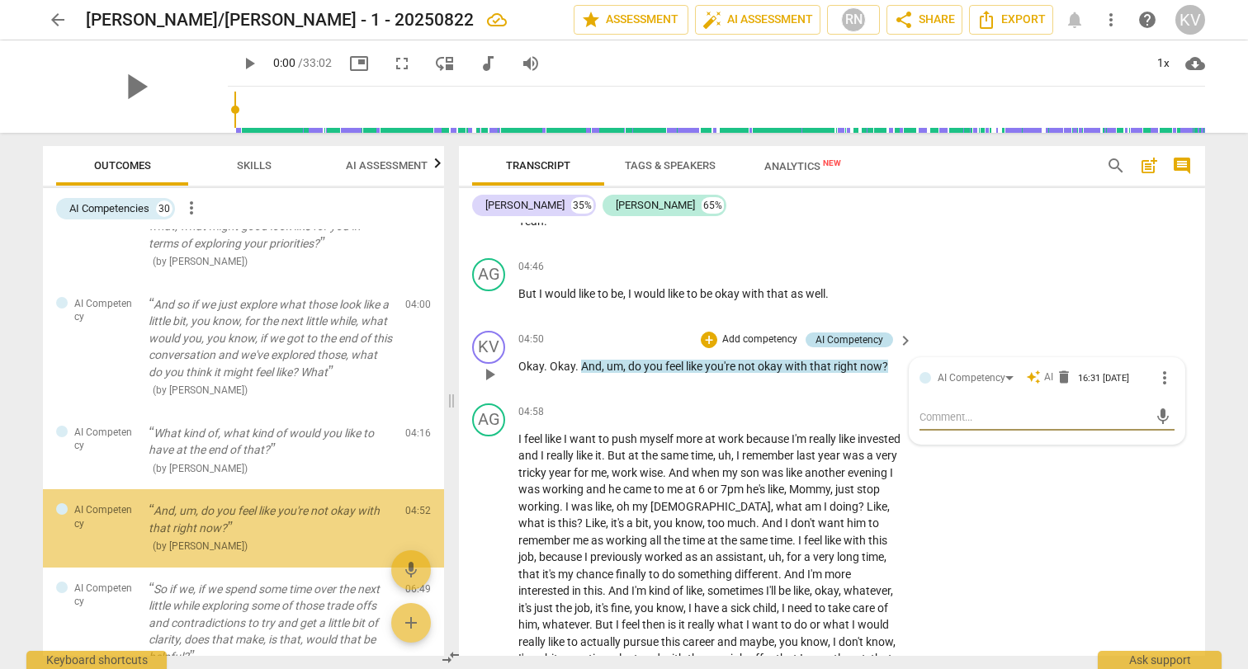
scroll to position [242, 0]
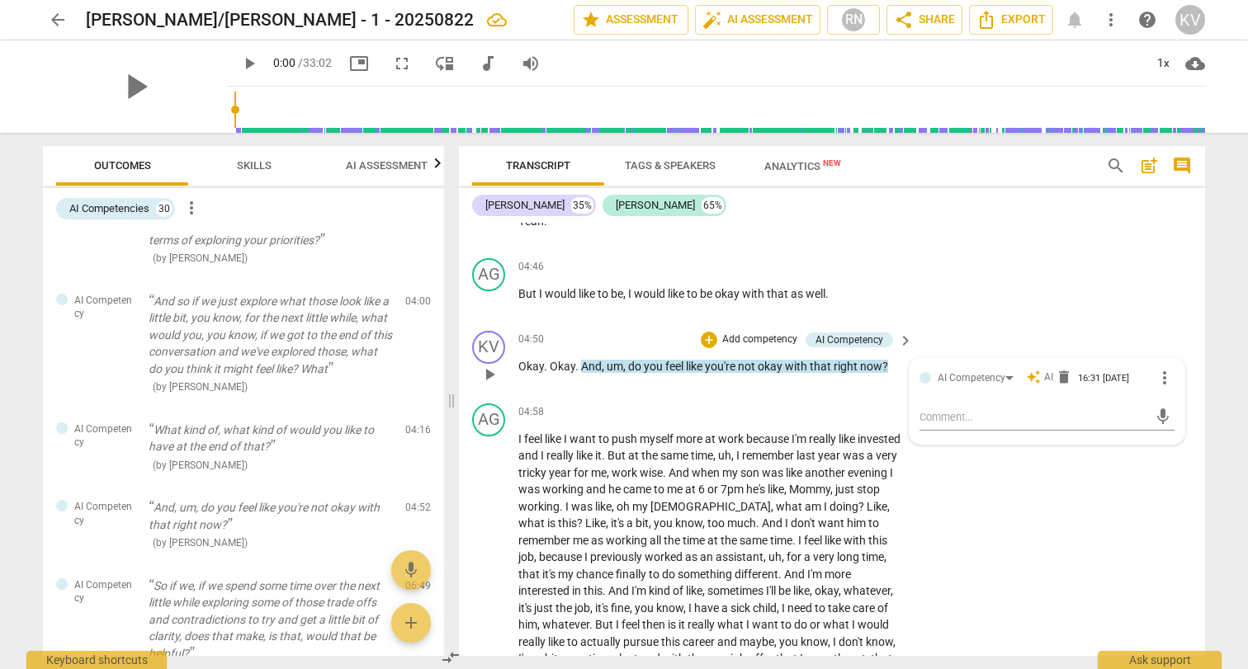
click at [647, 368] on span "you" at bounding box center [654, 366] width 21 height 13
click at [858, 337] on div "AI Competency" at bounding box center [849, 340] width 68 height 15
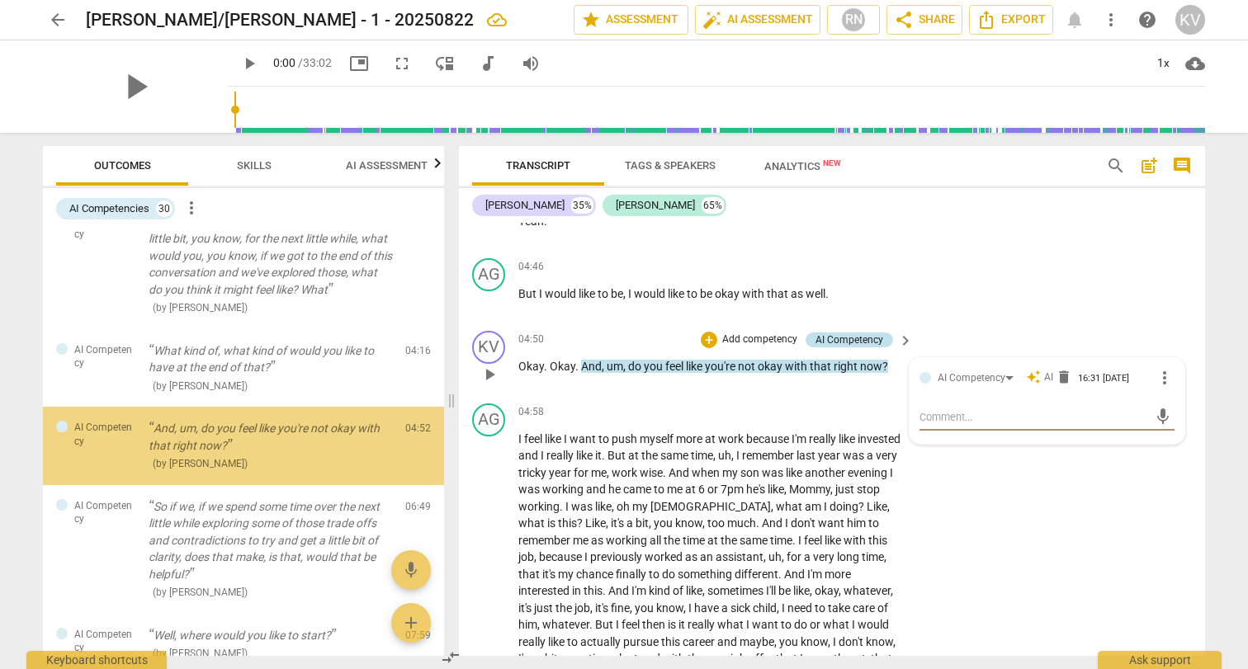
scroll to position [324, 0]
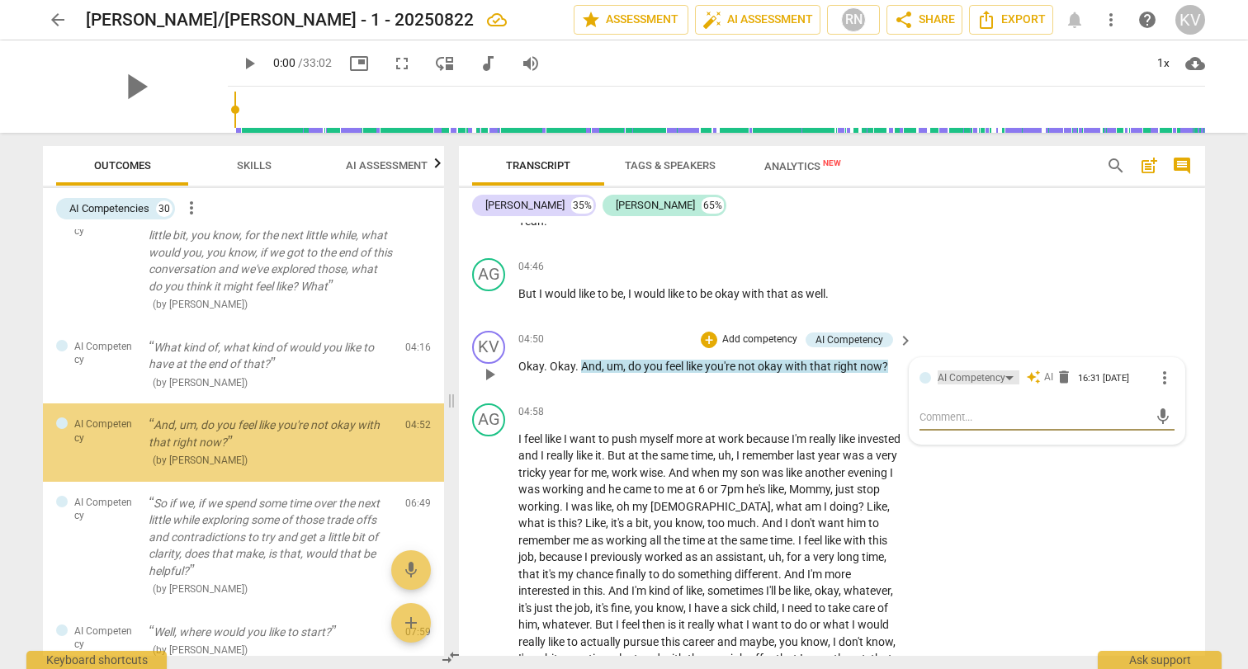
click at [1004, 380] on div "AI Competency" at bounding box center [979, 378] width 82 height 14
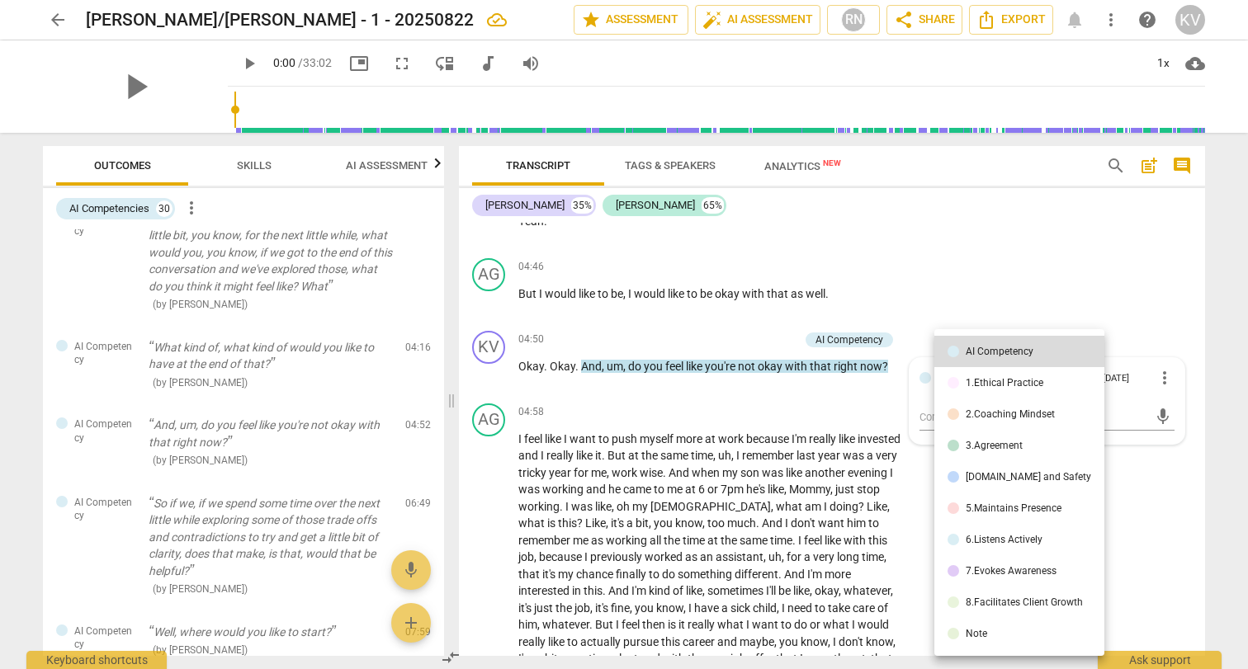
click at [923, 294] on div at bounding box center [624, 334] width 1248 height 669
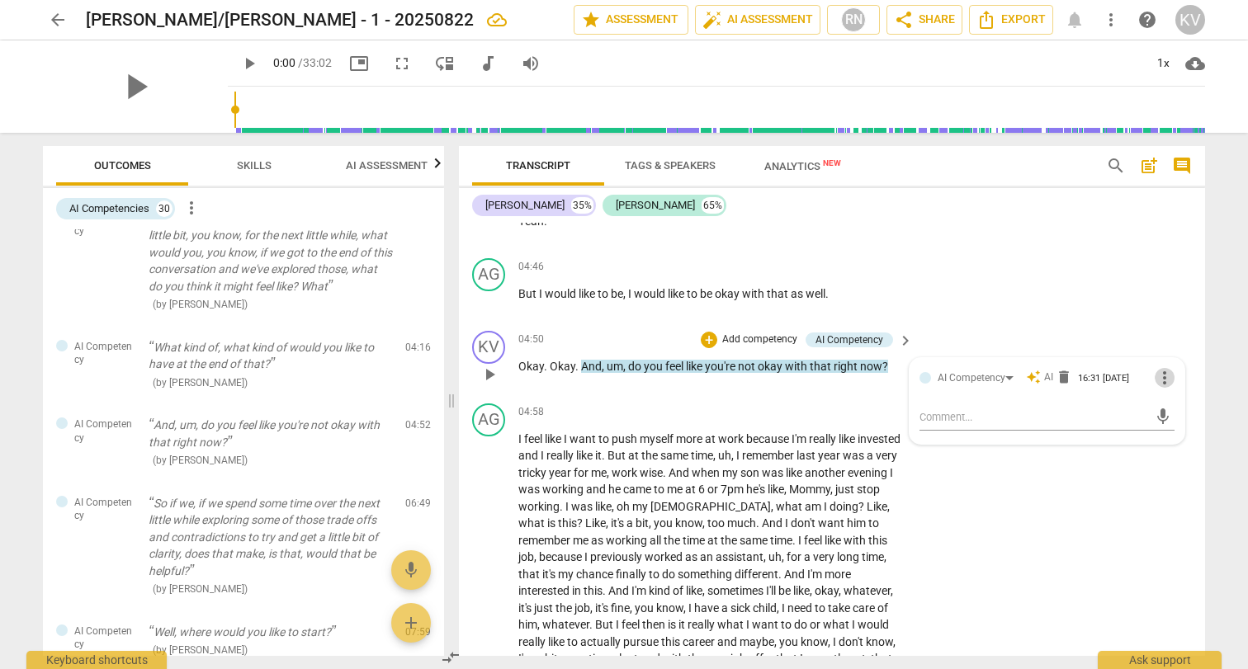
click at [1162, 378] on span "more_vert" at bounding box center [1165, 378] width 20 height 20
click at [1033, 282] on div at bounding box center [624, 334] width 1248 height 669
click at [640, 472] on span "work" at bounding box center [626, 472] width 28 height 13
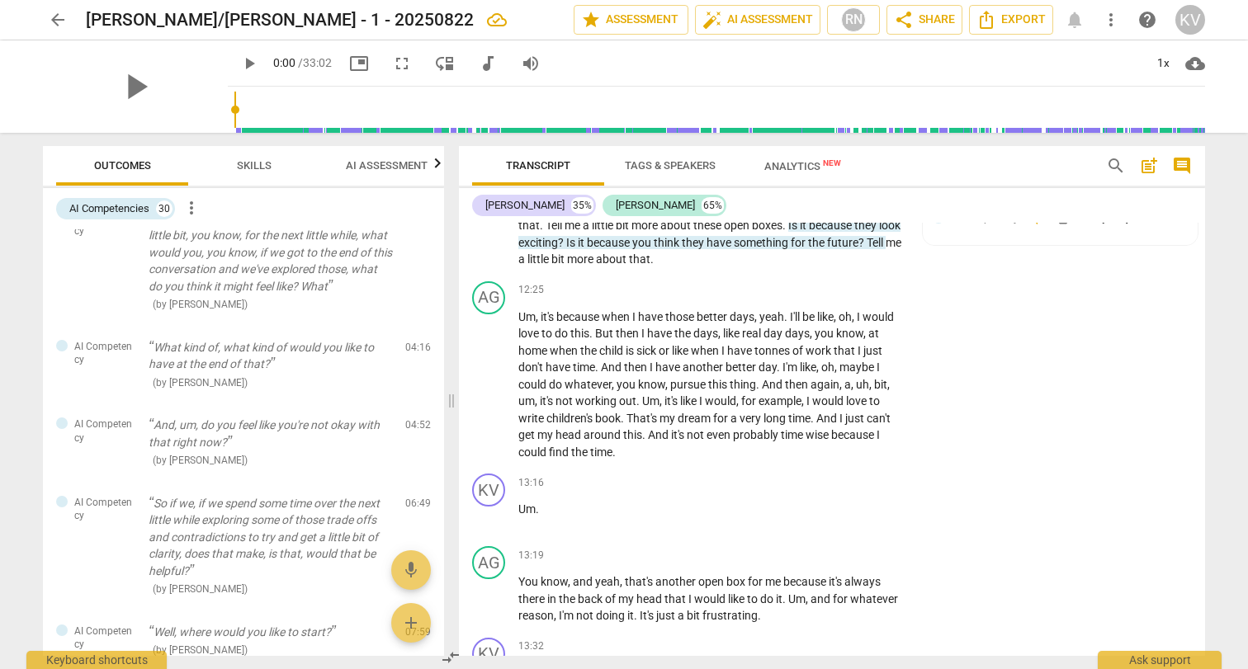
scroll to position [4629, 0]
click at [678, 165] on span "Tags & Speakers" at bounding box center [670, 165] width 91 height 12
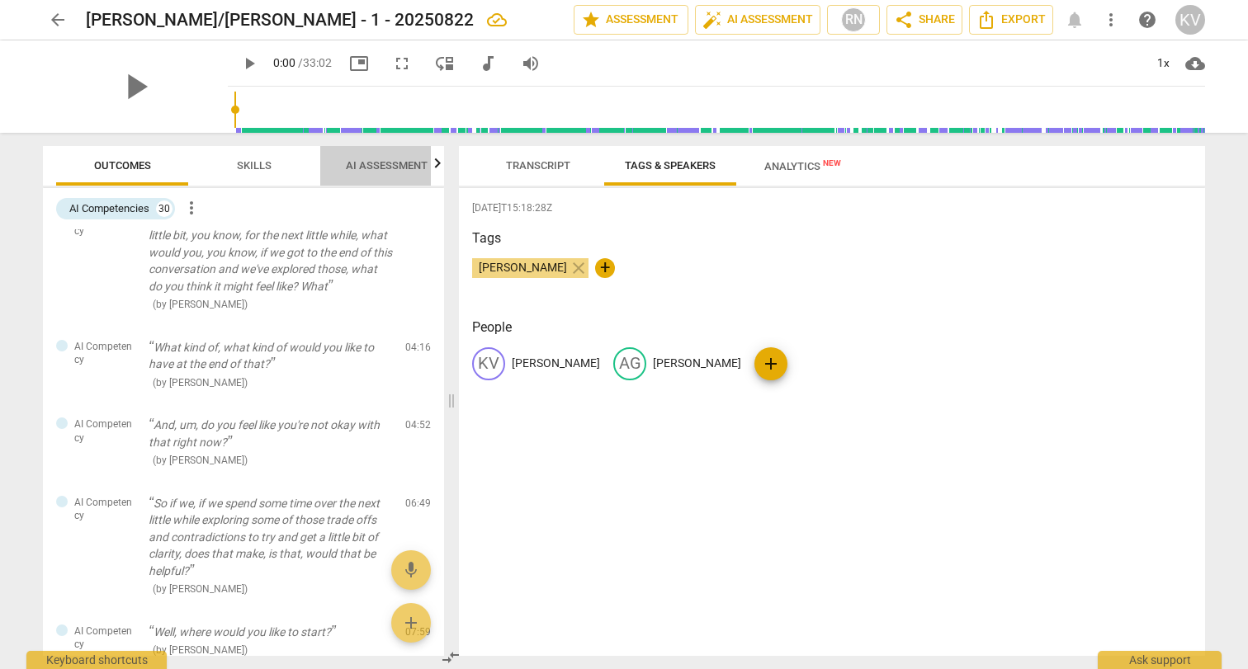
click at [396, 170] on span "AI Assessment" at bounding box center [387, 165] width 82 height 12
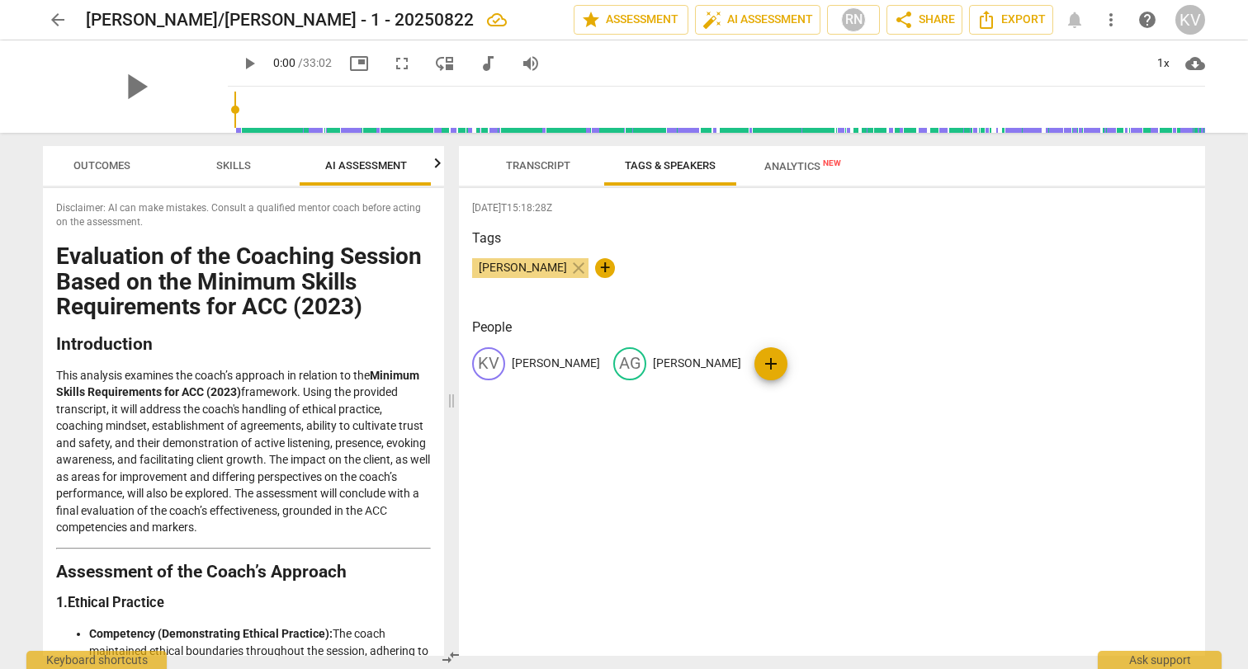
scroll to position [0, 21]
click at [396, 170] on span "AI Assessment" at bounding box center [365, 165] width 82 height 12
click at [437, 168] on icon "button" at bounding box center [438, 163] width 6 height 10
click at [373, 163] on span "Scores" at bounding box center [365, 165] width 40 height 12
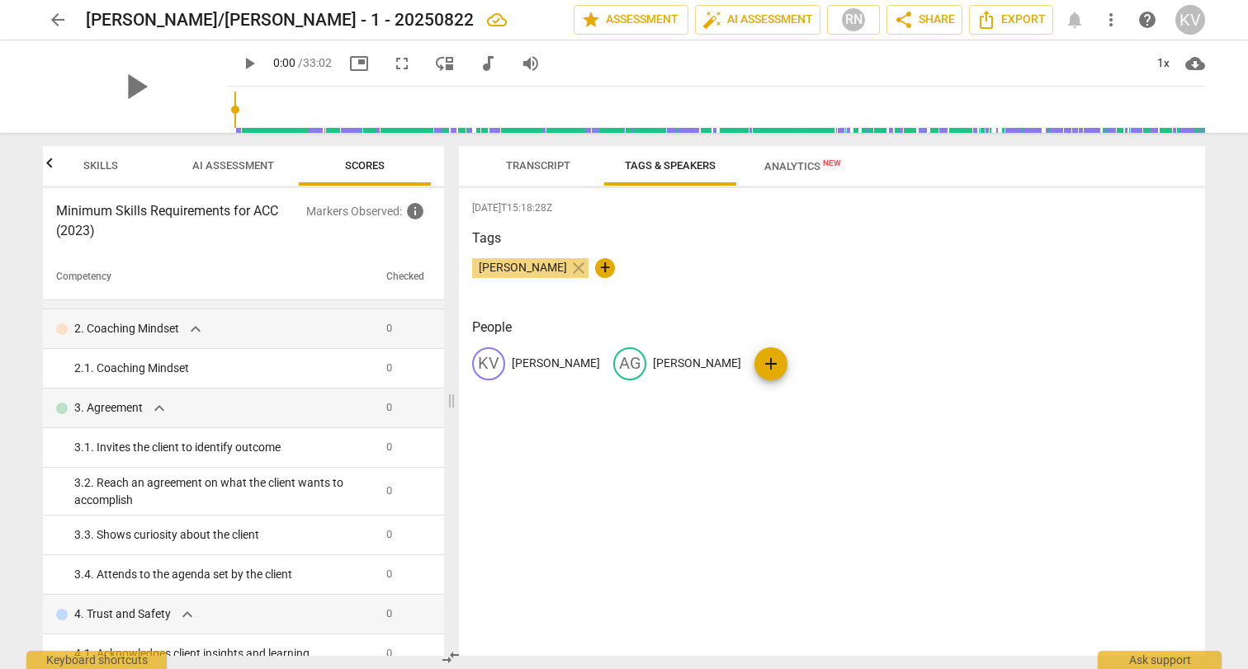
scroll to position [0, 0]
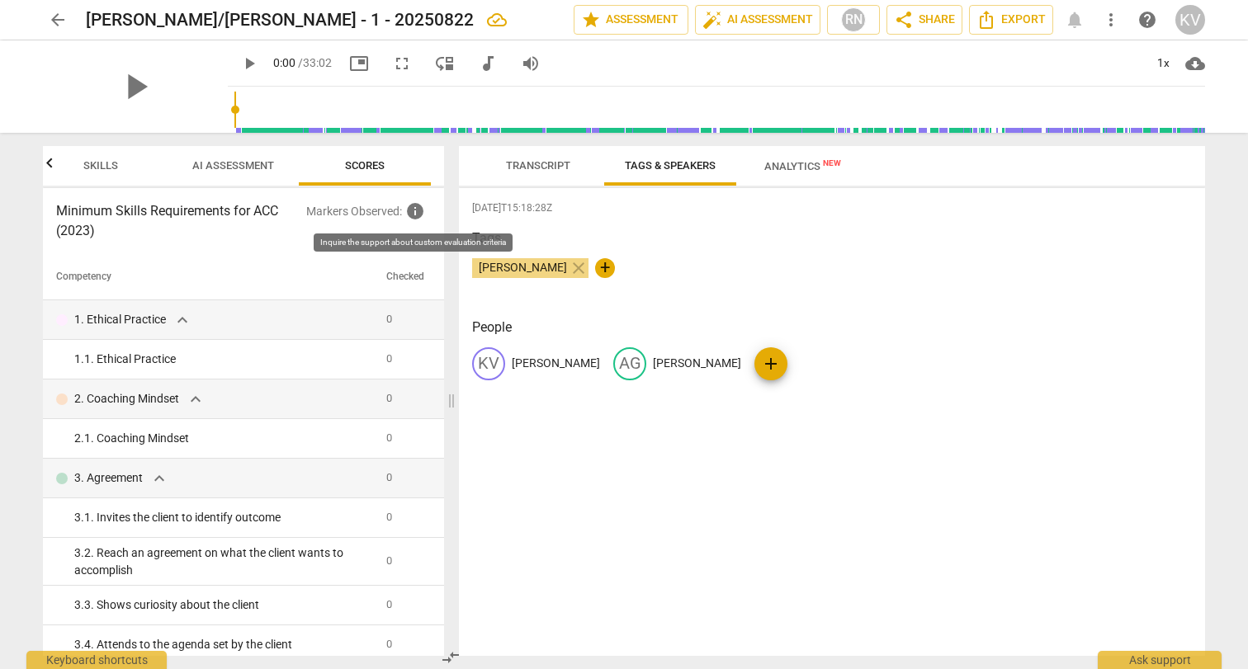
click at [417, 214] on span "info" at bounding box center [415, 211] width 20 height 20
click at [224, 163] on span "AI Assessment" at bounding box center [233, 165] width 82 height 12
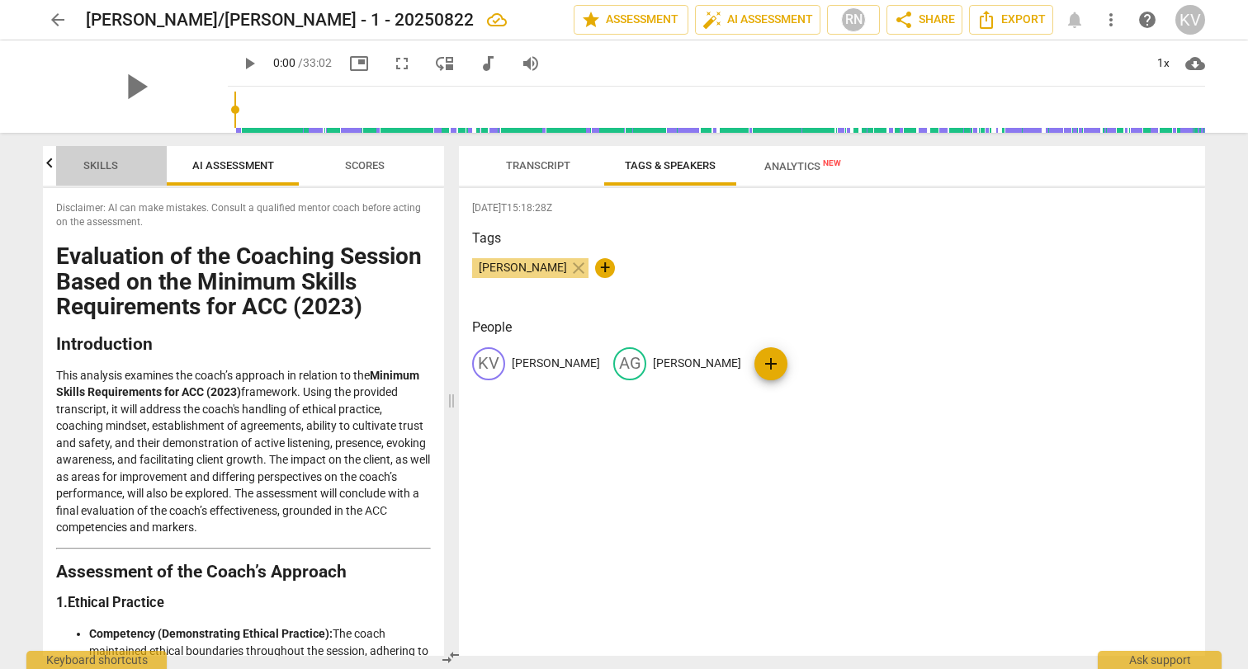
click at [106, 166] on span "Skills" at bounding box center [100, 165] width 35 height 12
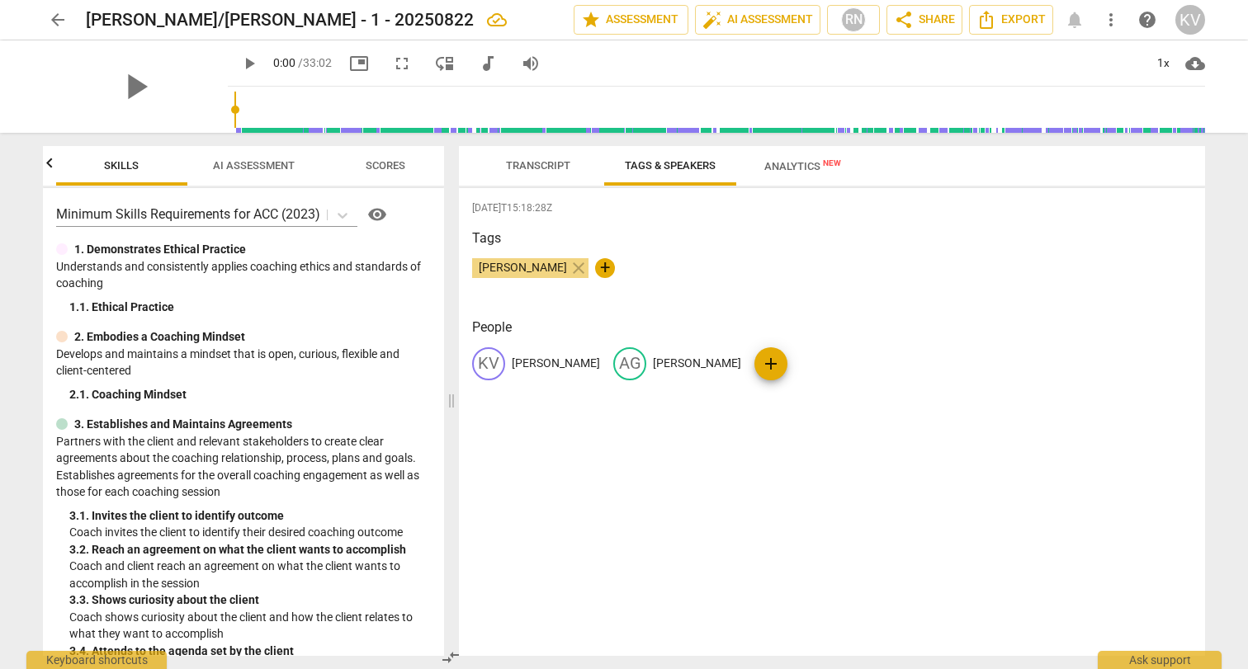
scroll to position [0, 132]
click at [249, 168] on span "AI Assessment" at bounding box center [255, 165] width 82 height 12
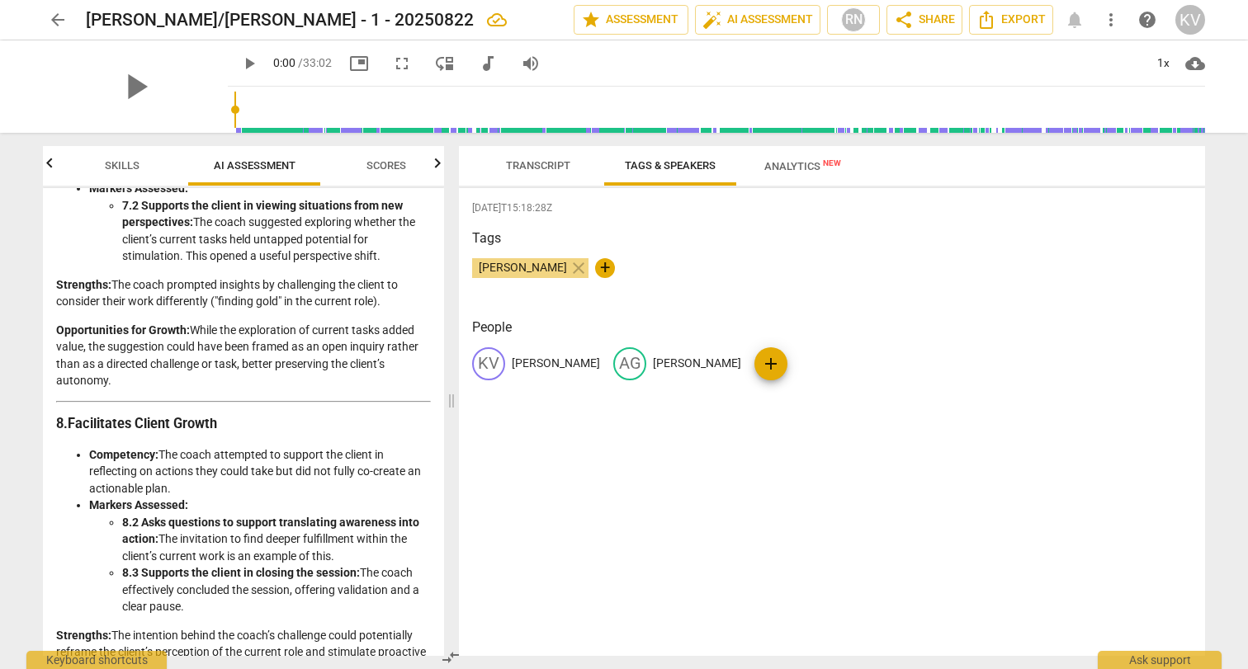
scroll to position [2967, 0]
